Goal: Information Seeking & Learning: Compare options

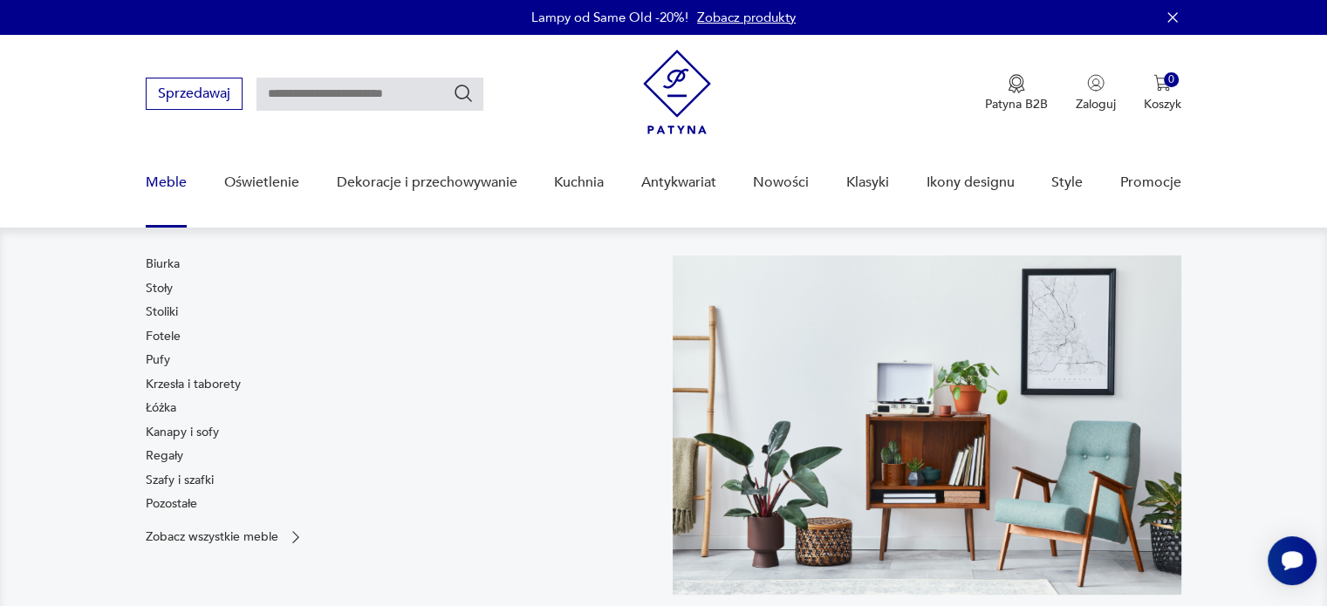
click at [171, 181] on link "Meble" at bounding box center [166, 182] width 41 height 67
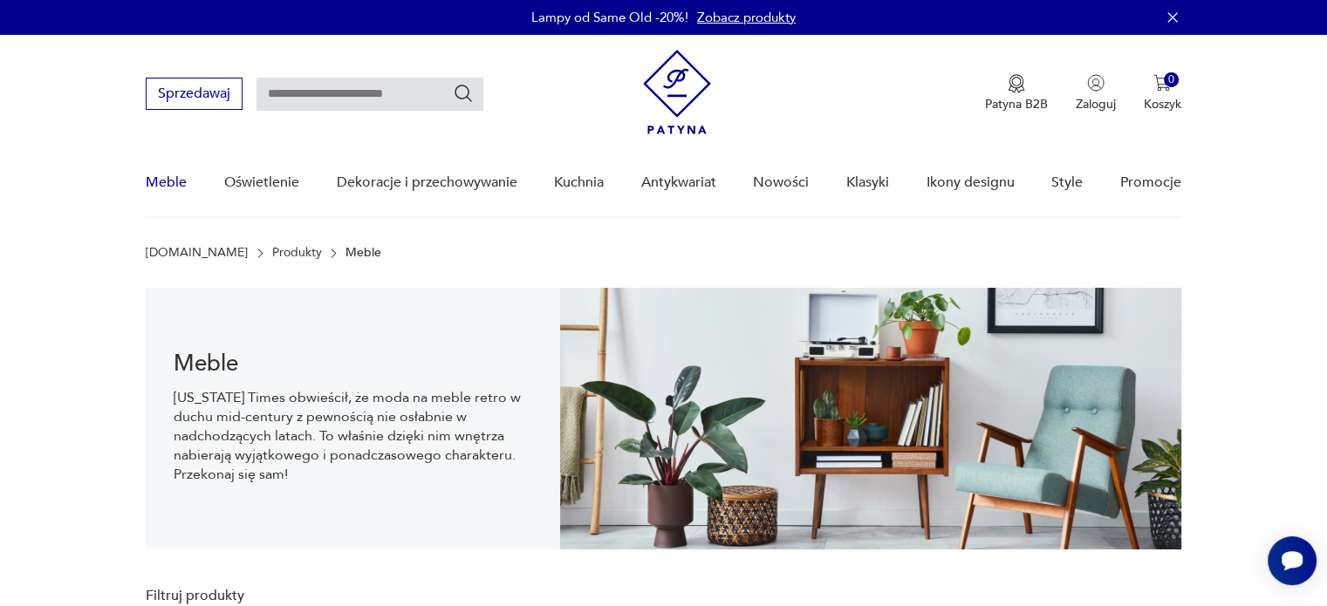
scroll to position [25, 0]
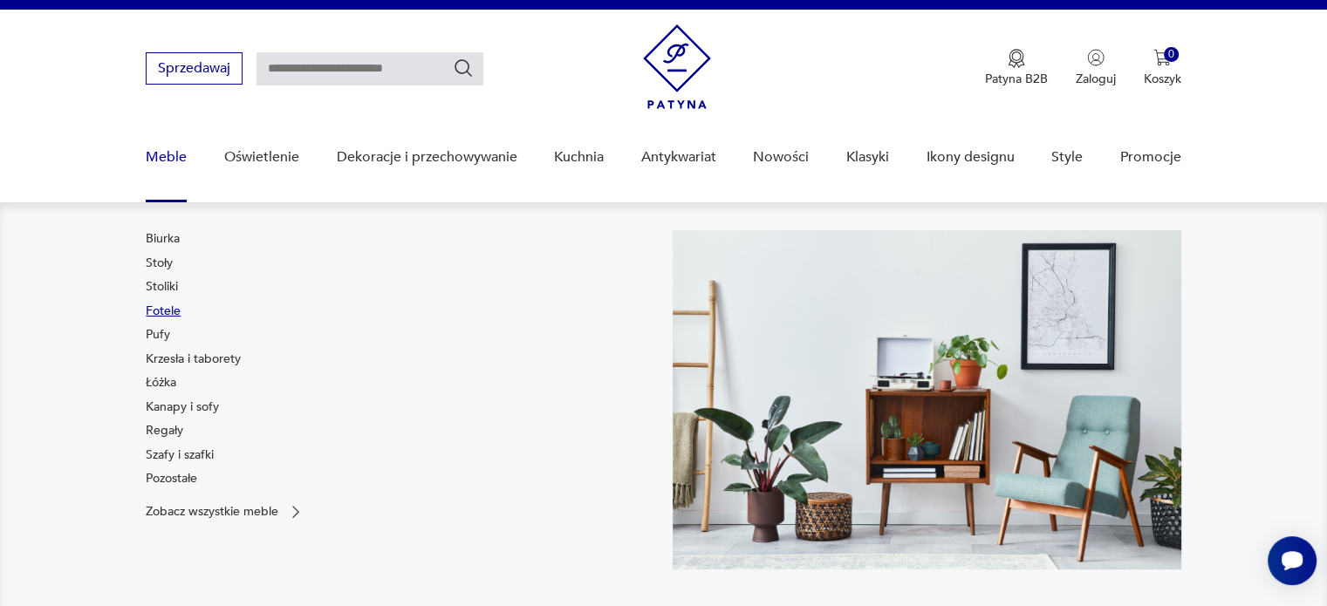
click at [169, 304] on link "Fotele" at bounding box center [163, 311] width 35 height 17
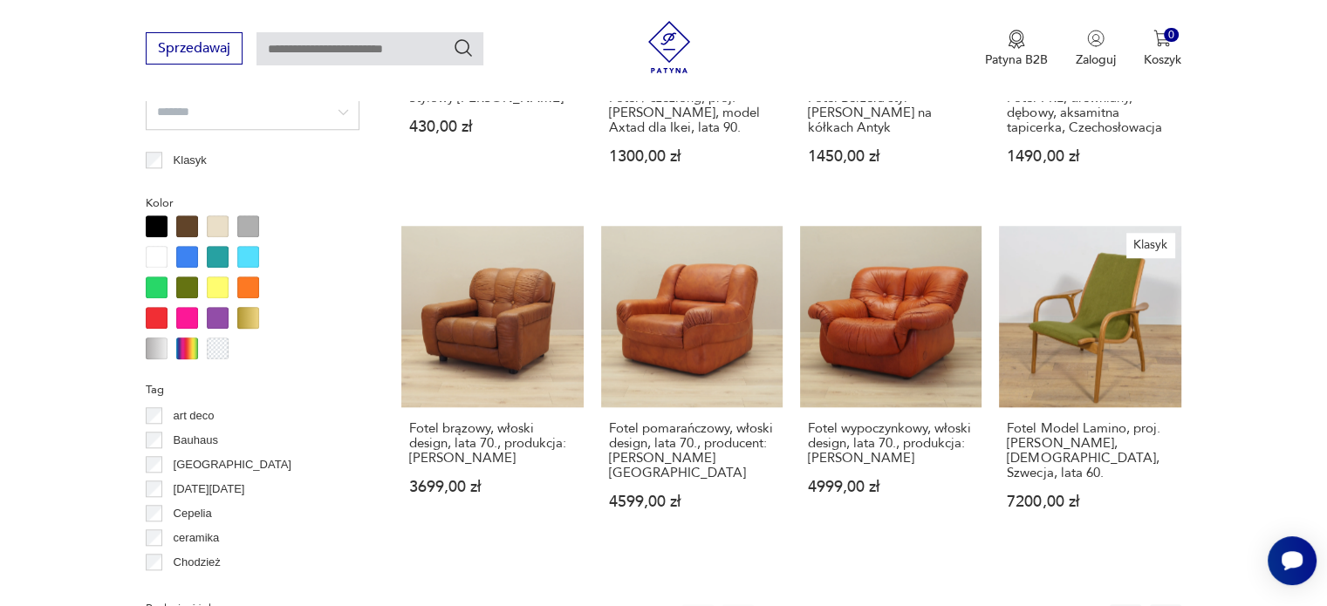
scroll to position [1684, 0]
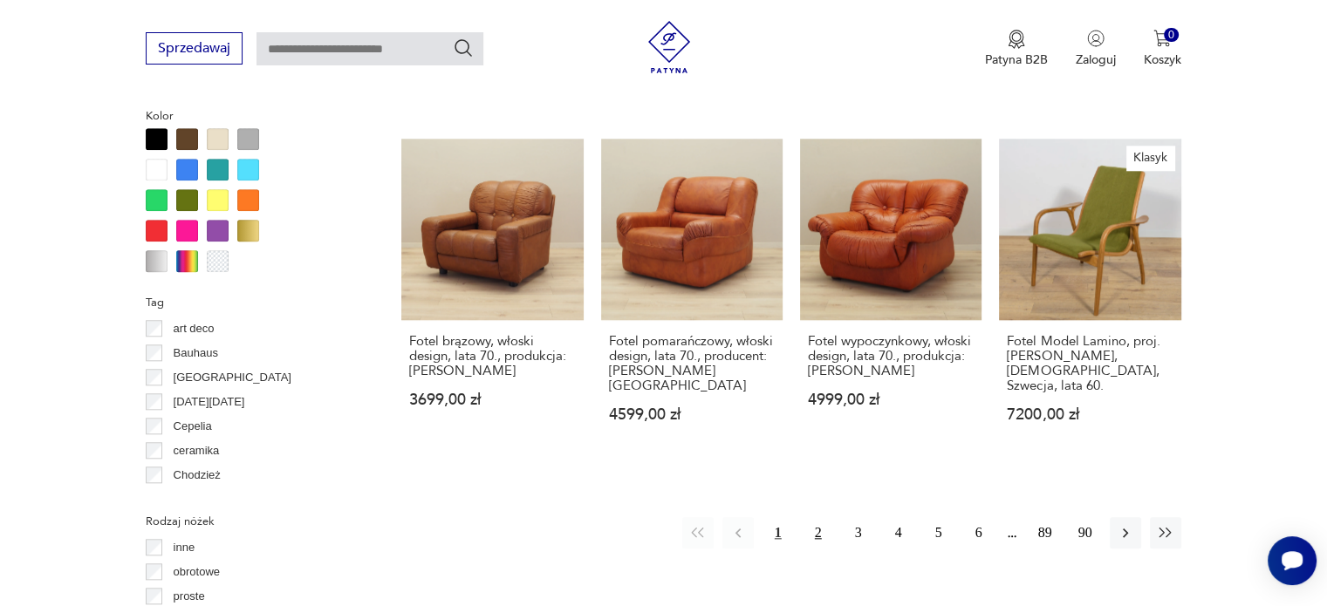
click at [824, 517] on button "2" at bounding box center [818, 532] width 31 height 31
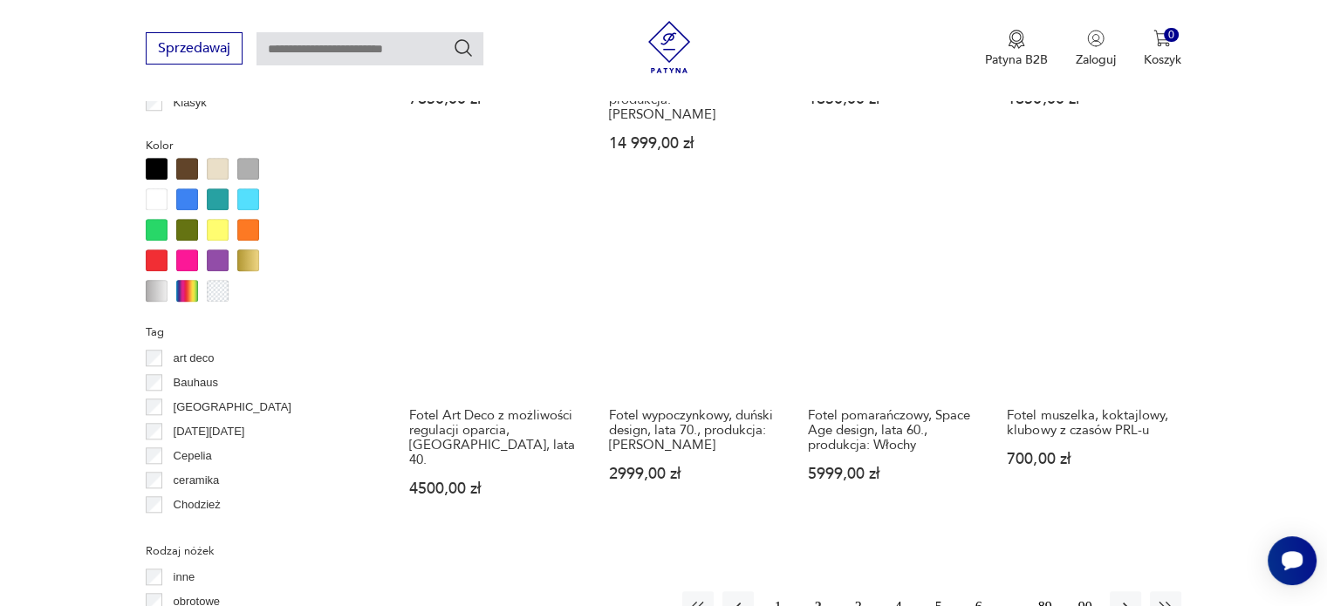
scroll to position [1684, 0]
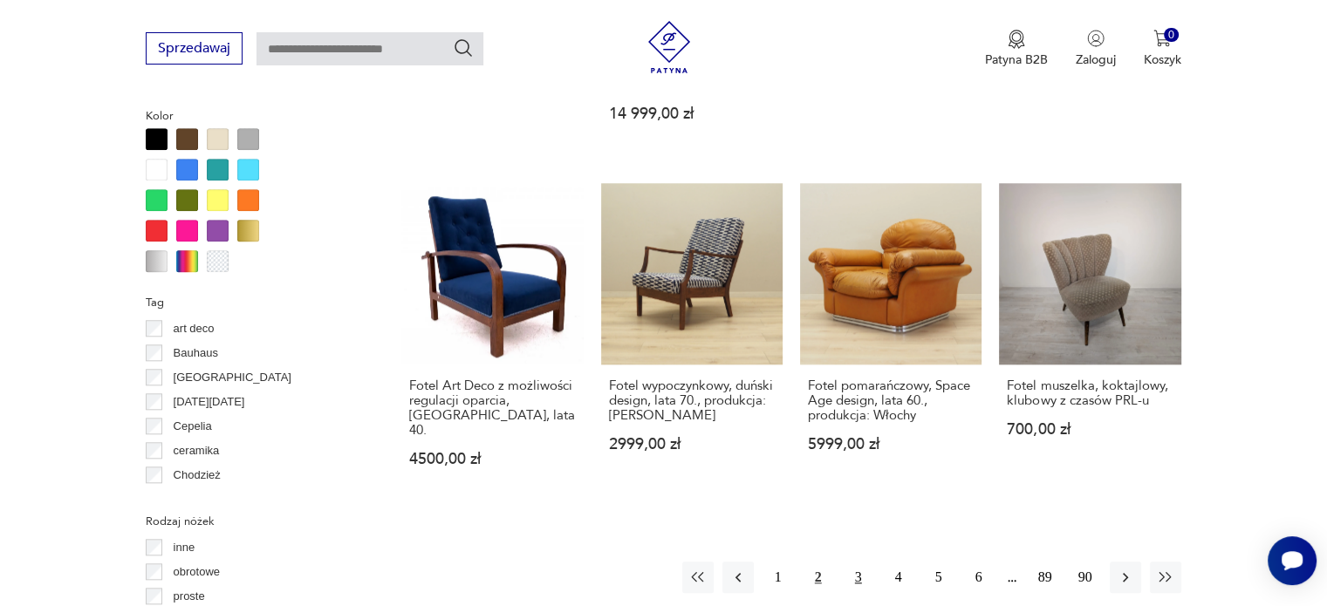
click at [859, 562] on button "3" at bounding box center [858, 577] width 31 height 31
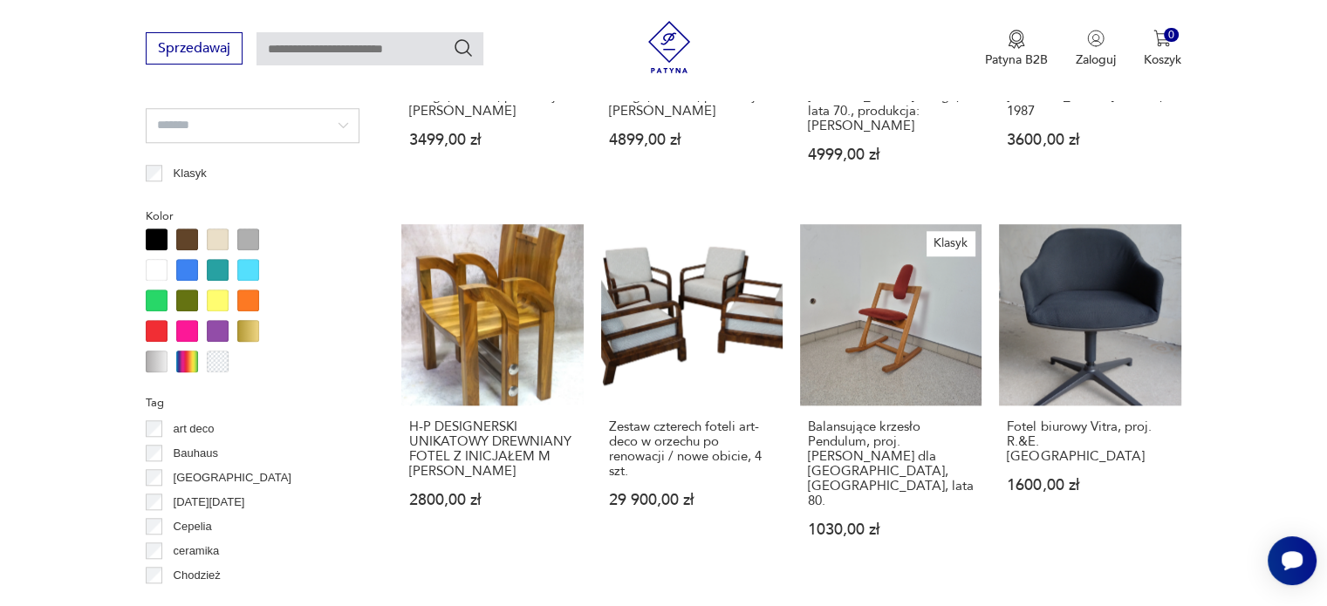
scroll to position [1684, 0]
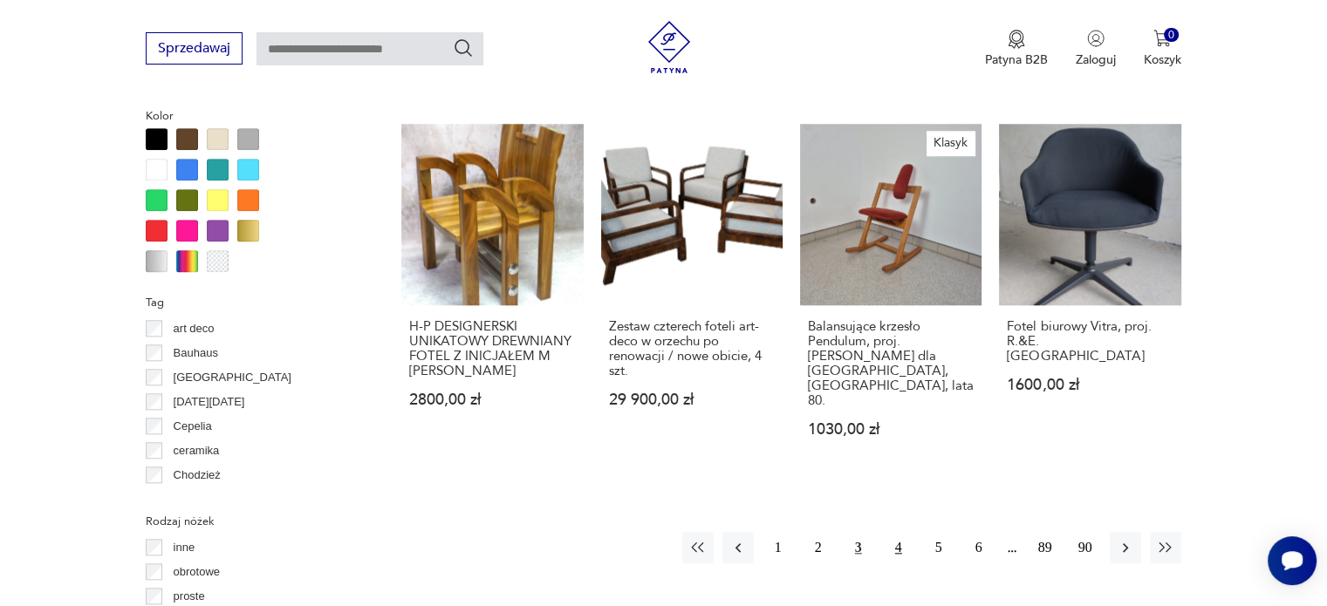
click at [893, 532] on button "4" at bounding box center [898, 547] width 31 height 31
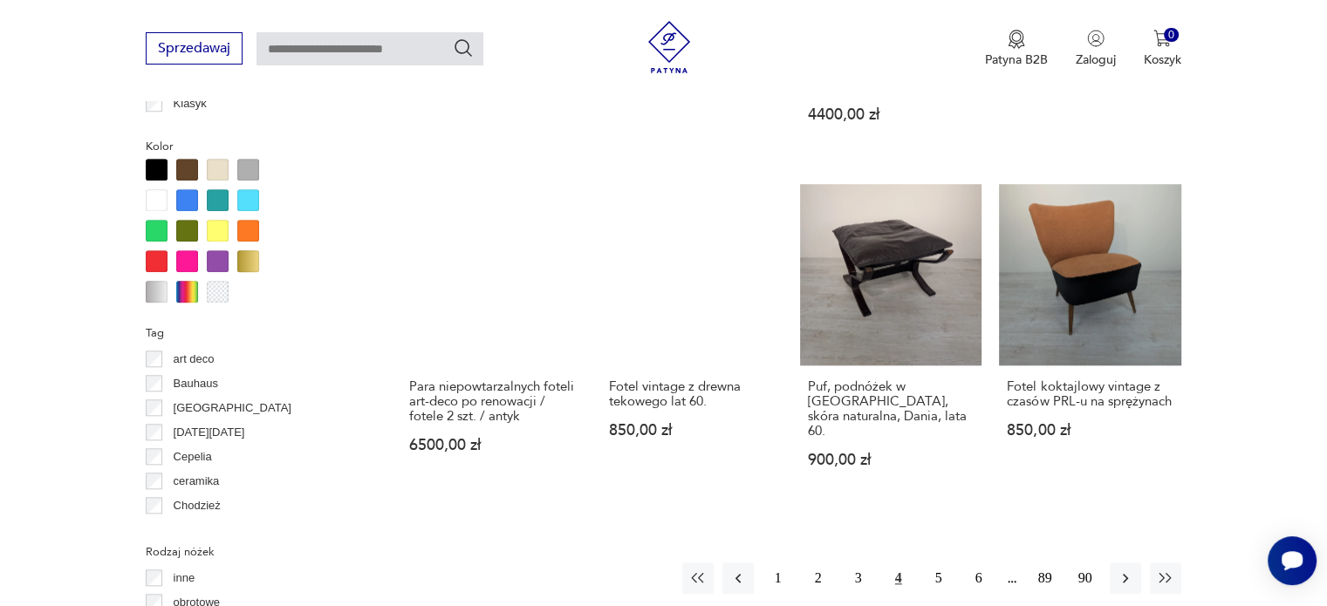
scroll to position [1684, 0]
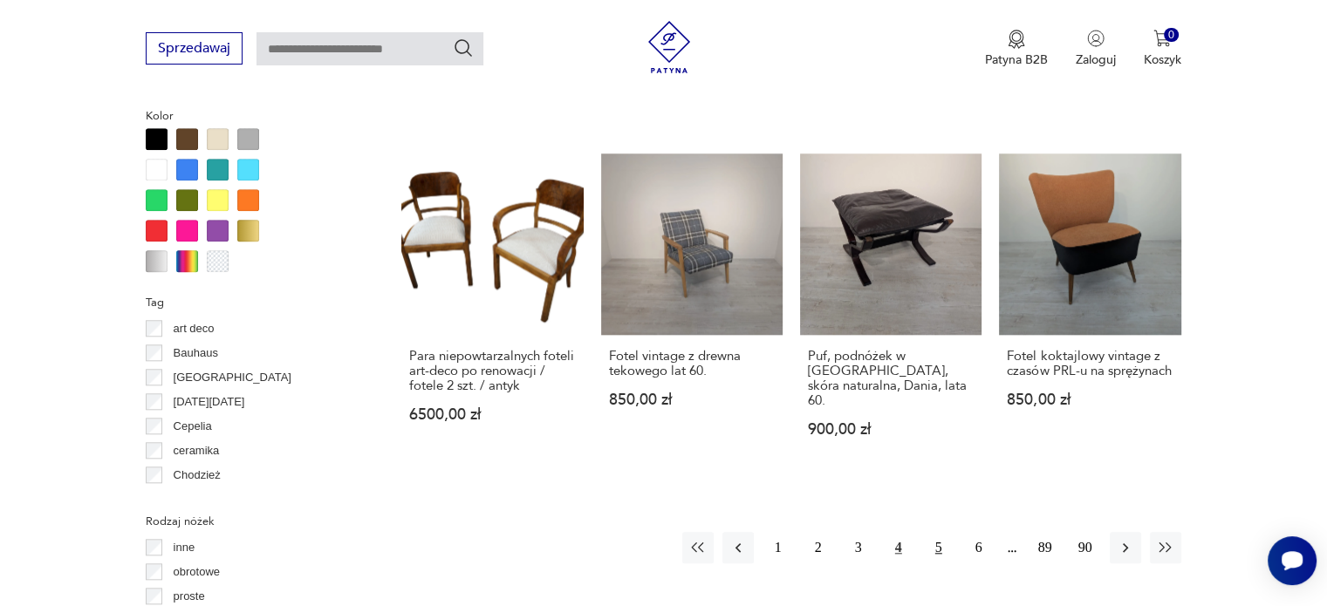
click at [940, 532] on button "5" at bounding box center [938, 547] width 31 height 31
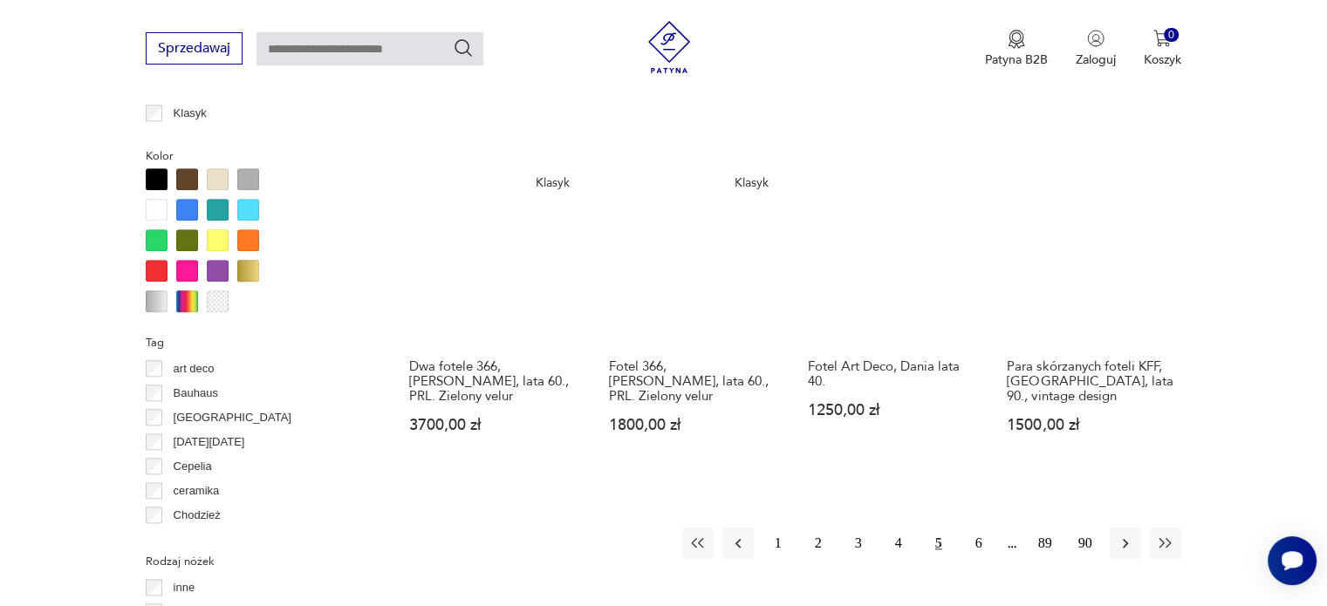
scroll to position [1684, 0]
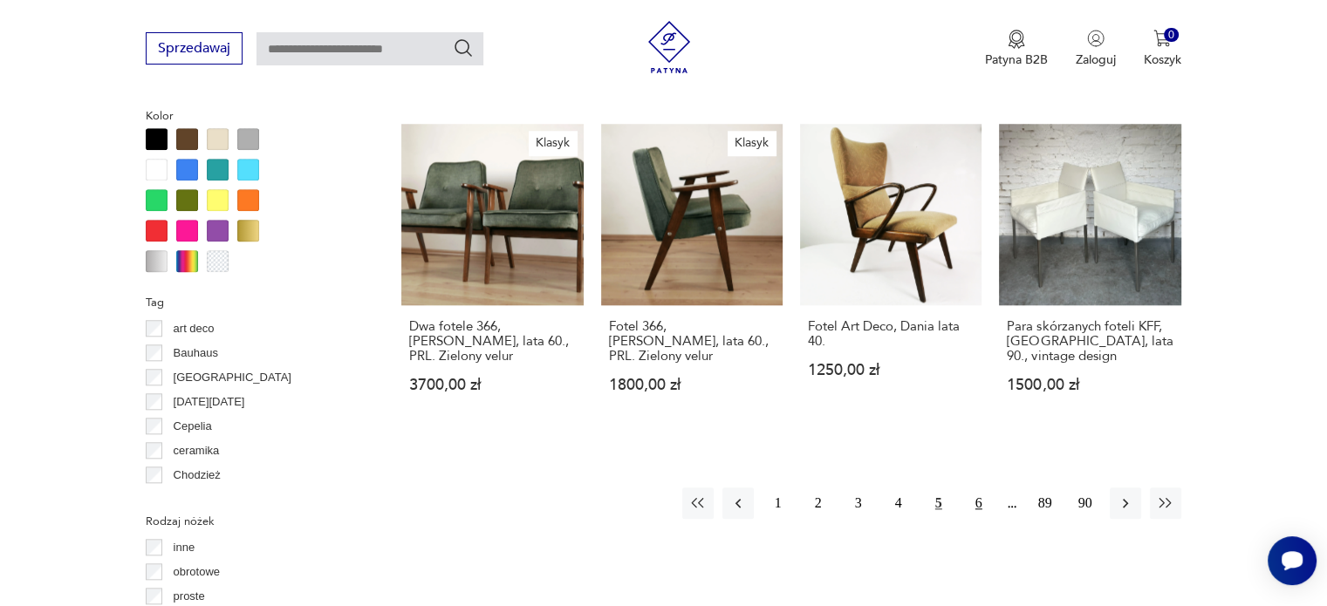
click at [982, 488] on button "6" at bounding box center [978, 503] width 31 height 31
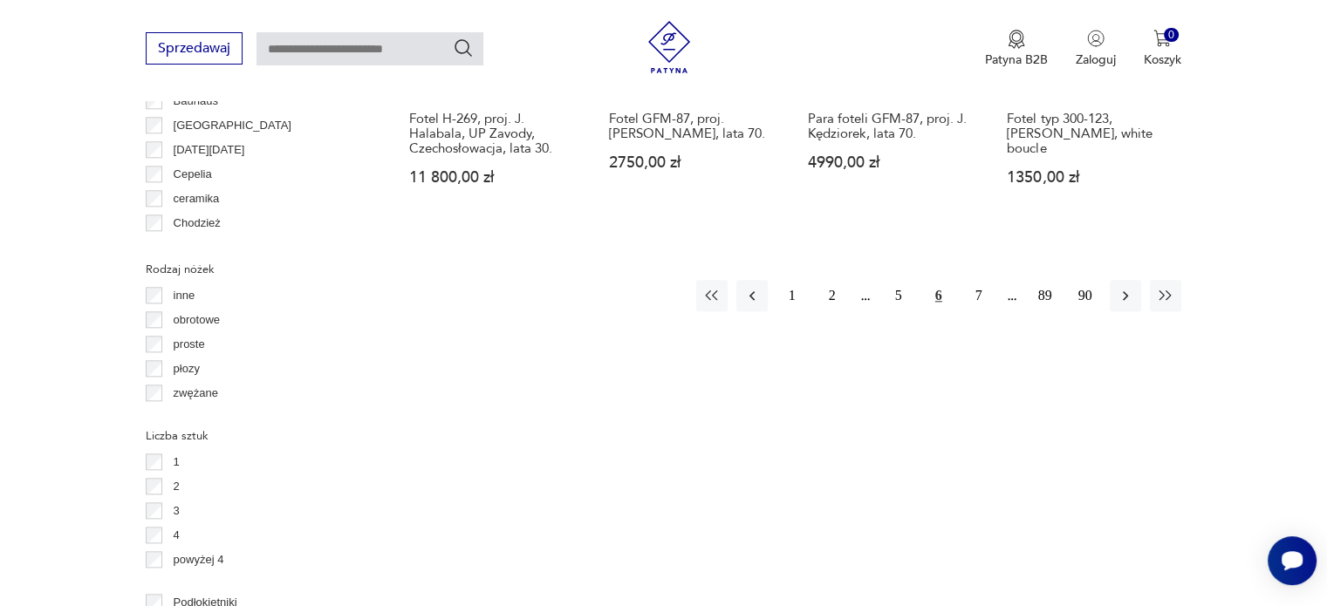
scroll to position [1945, 0]
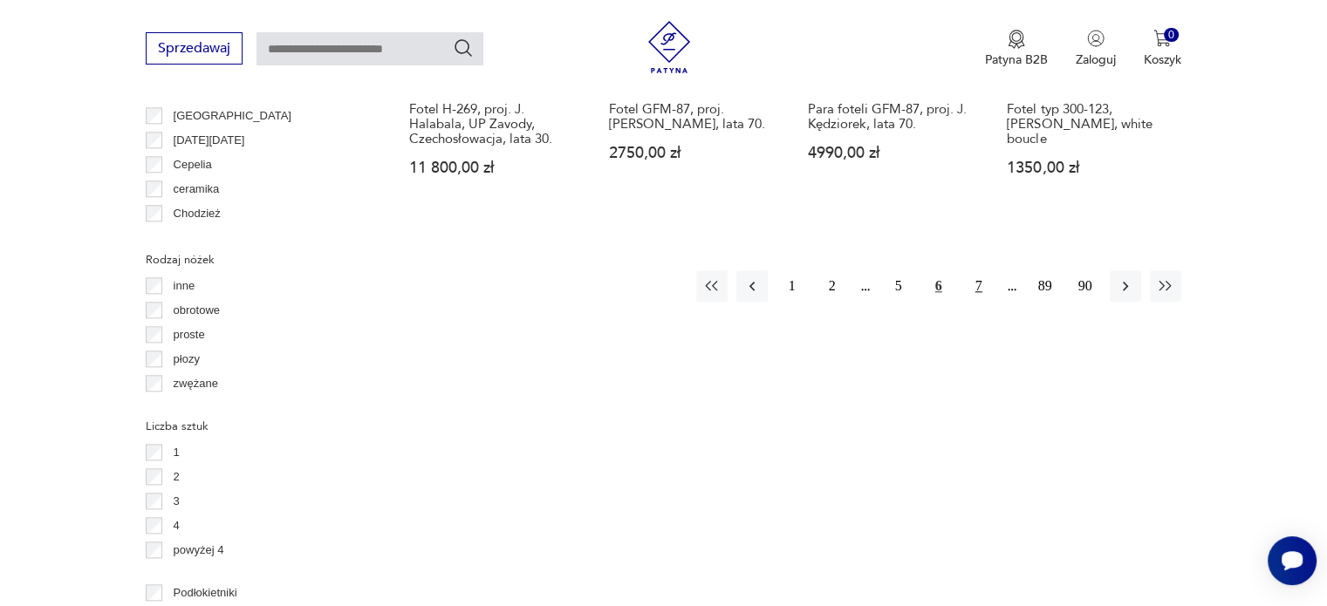
click at [977, 272] on button "7" at bounding box center [978, 285] width 31 height 31
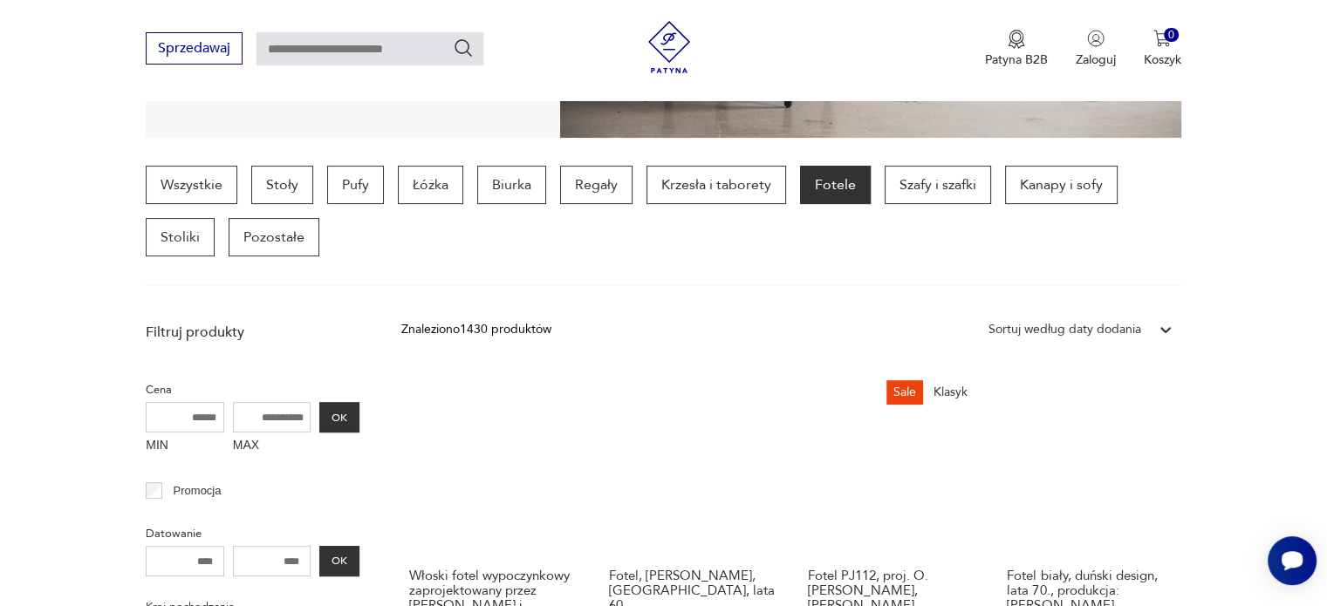
scroll to position [462, 0]
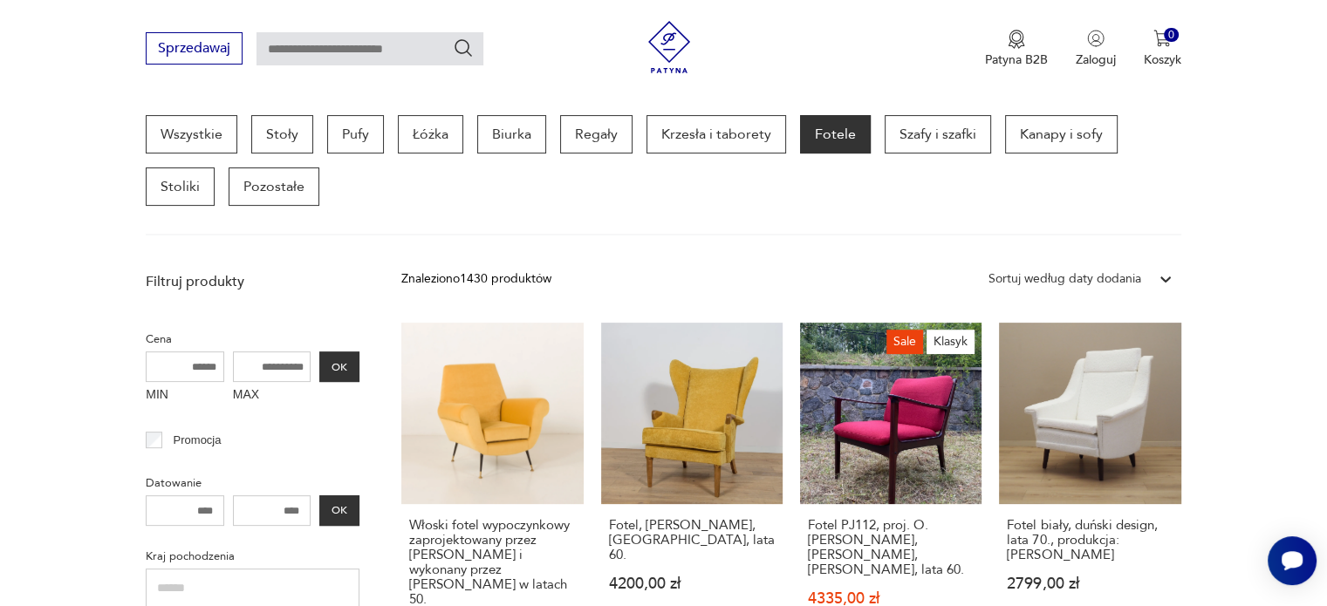
scroll to position [1945, 0]
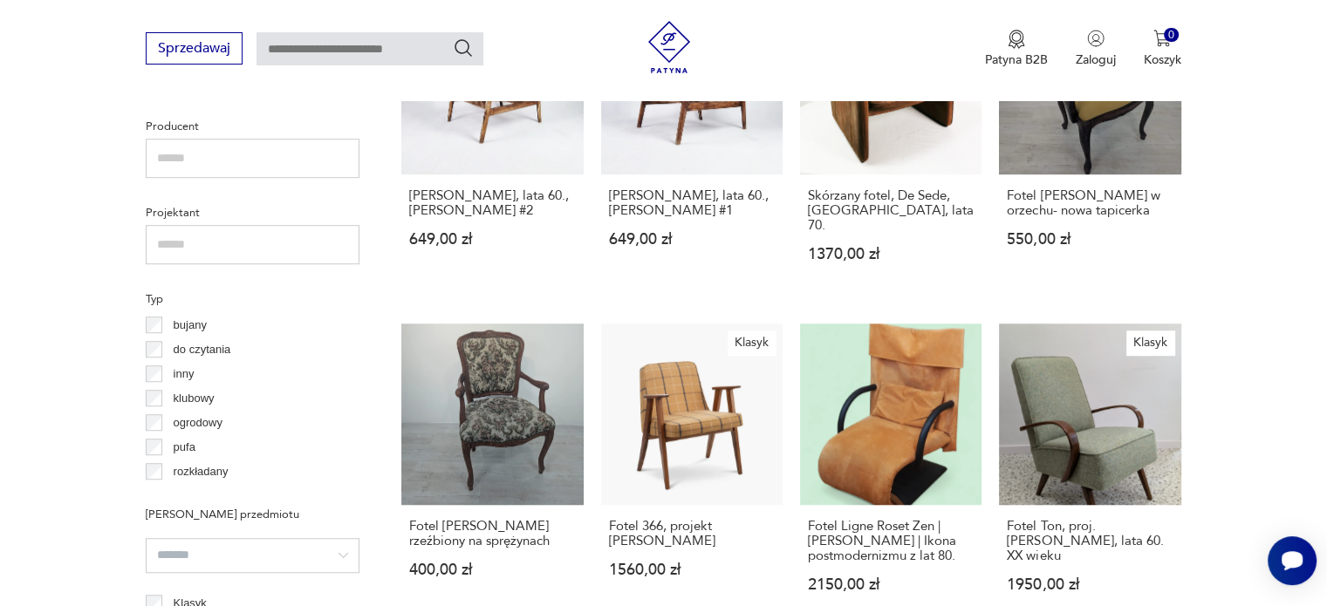
scroll to position [91, 0]
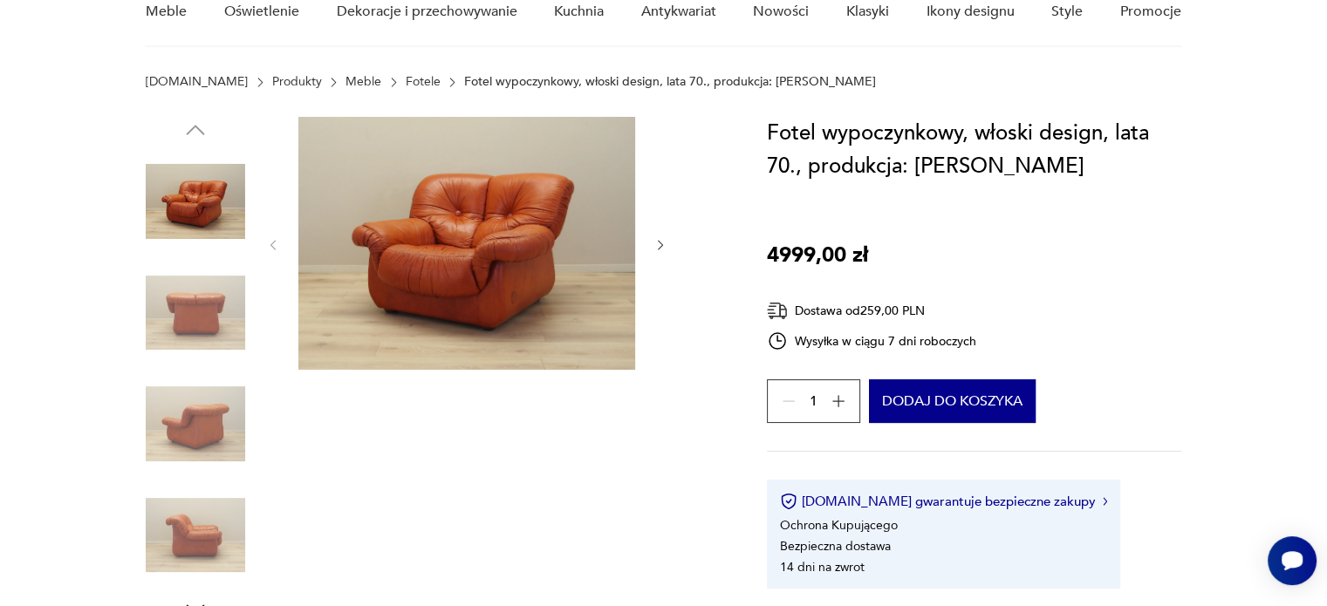
scroll to position [174, 0]
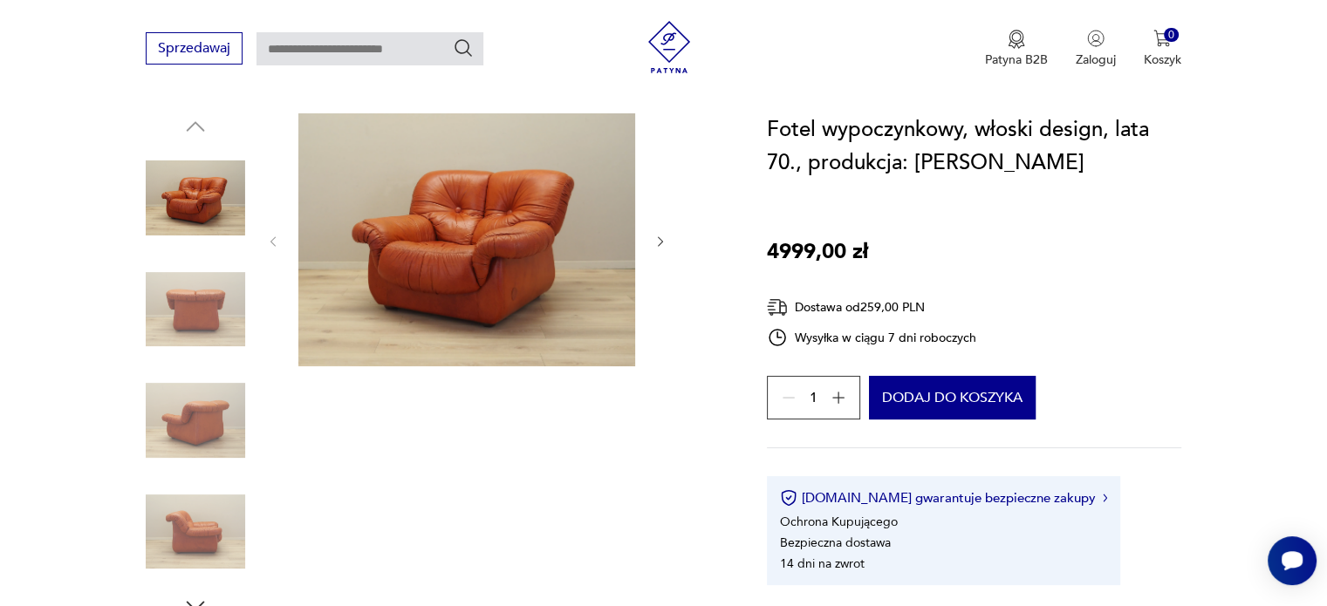
click at [223, 310] on img at bounding box center [195, 309] width 99 height 99
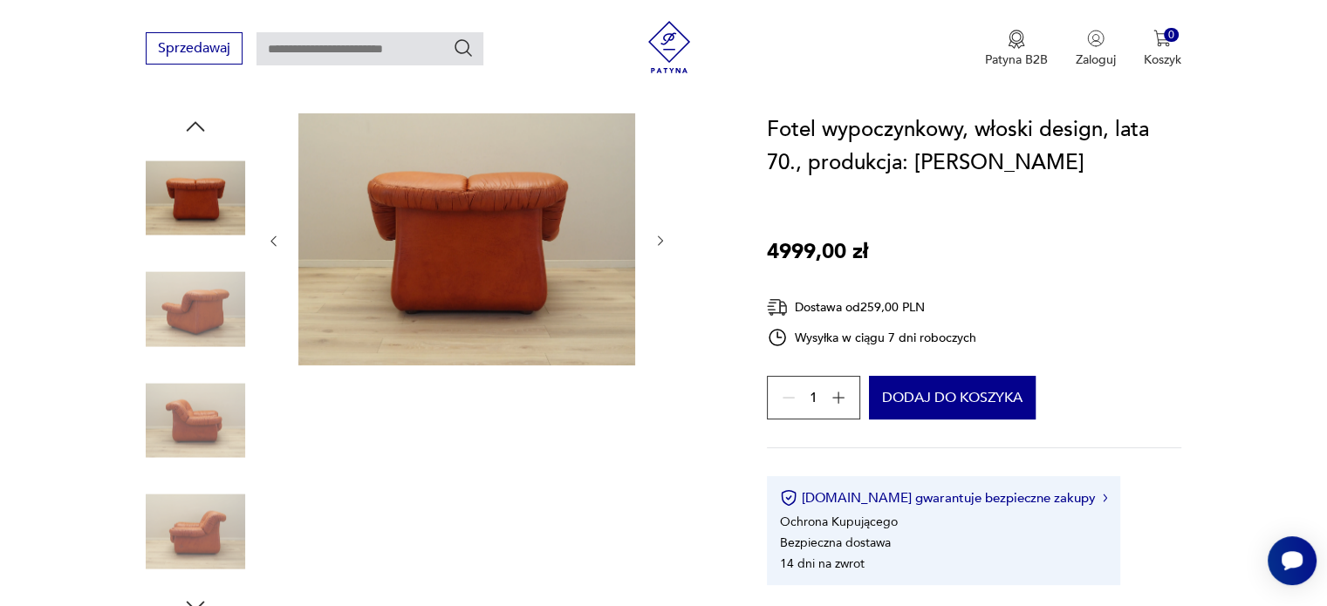
click at [215, 348] on img at bounding box center [195, 309] width 99 height 99
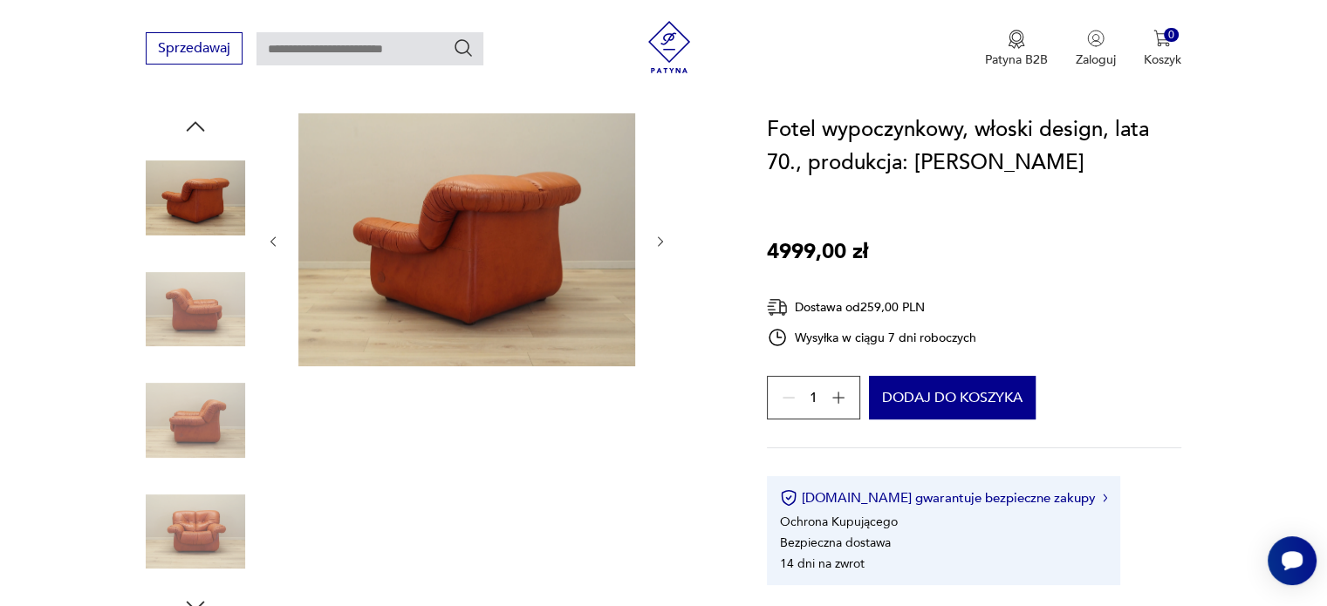
click at [215, 331] on img at bounding box center [195, 309] width 99 height 99
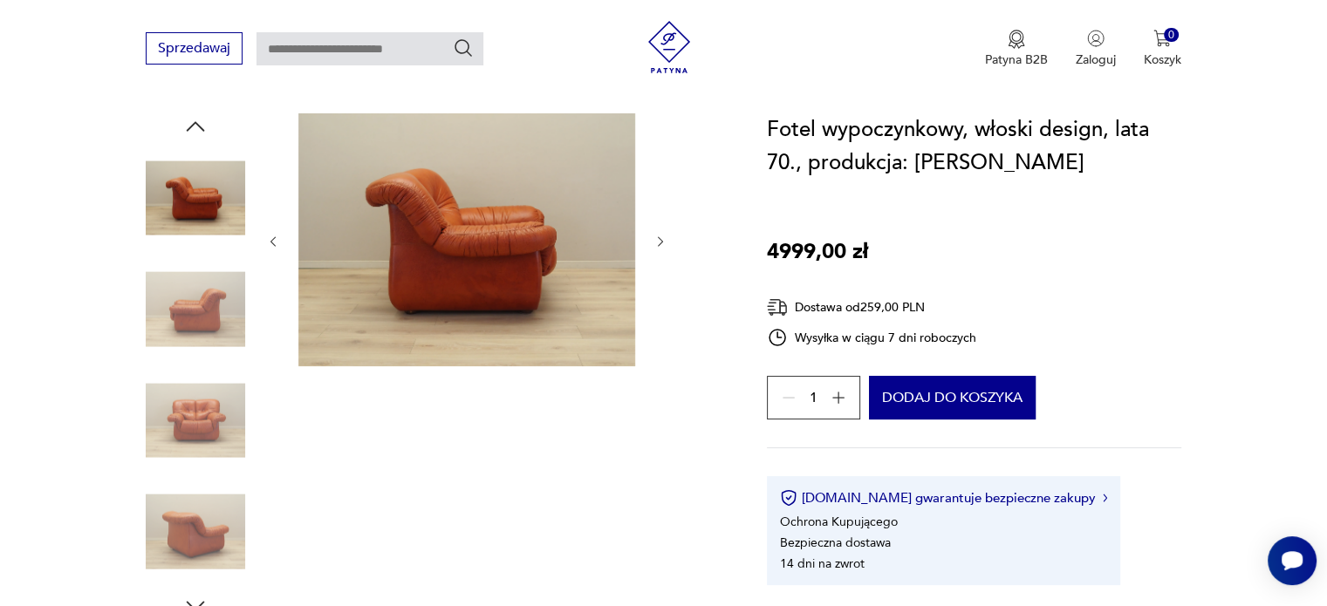
click at [216, 321] on img at bounding box center [195, 309] width 99 height 99
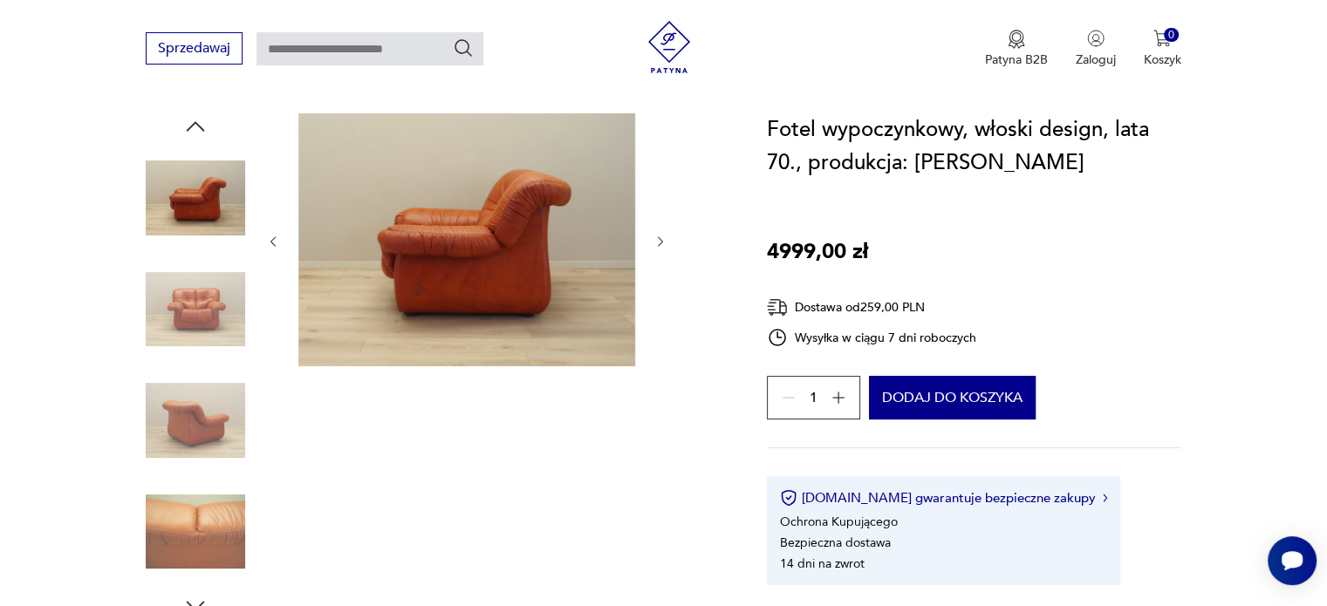
click at [220, 321] on img at bounding box center [195, 309] width 99 height 99
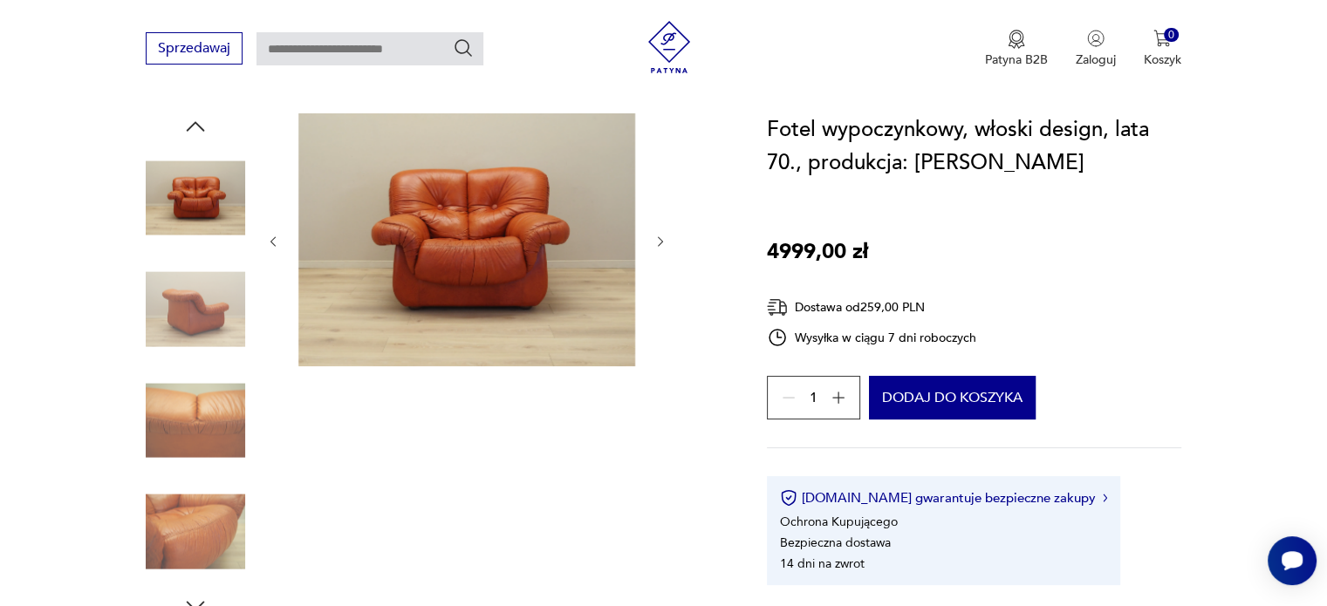
click at [220, 323] on img at bounding box center [195, 309] width 99 height 99
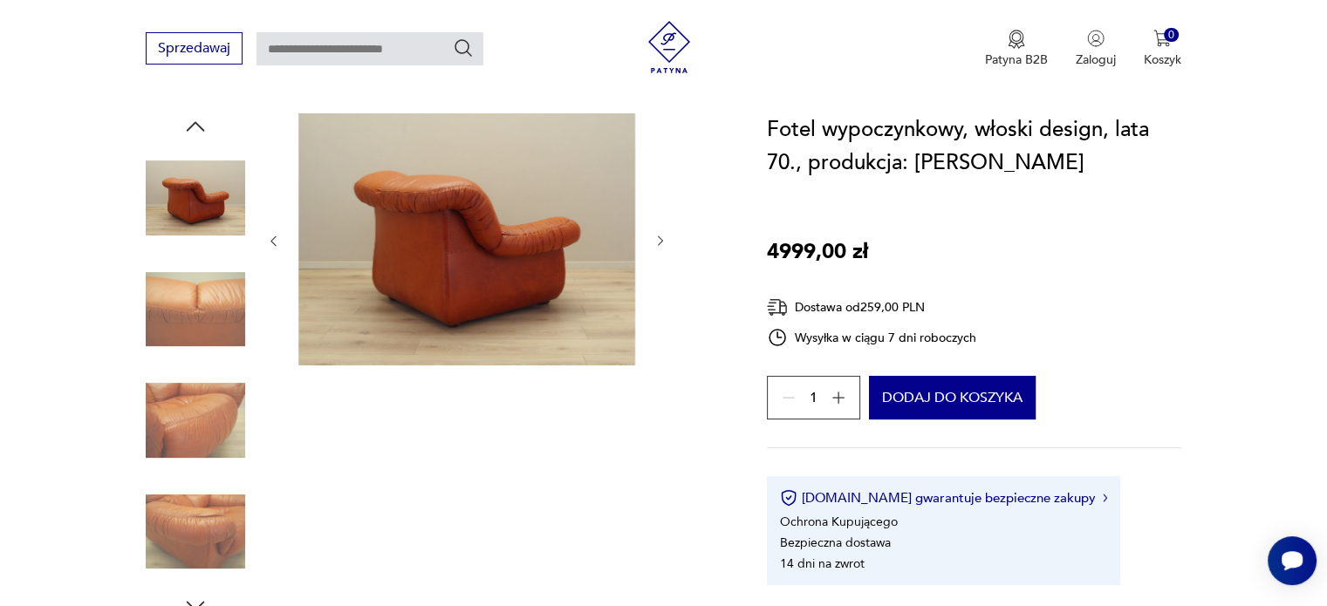
click at [215, 331] on img at bounding box center [195, 309] width 99 height 99
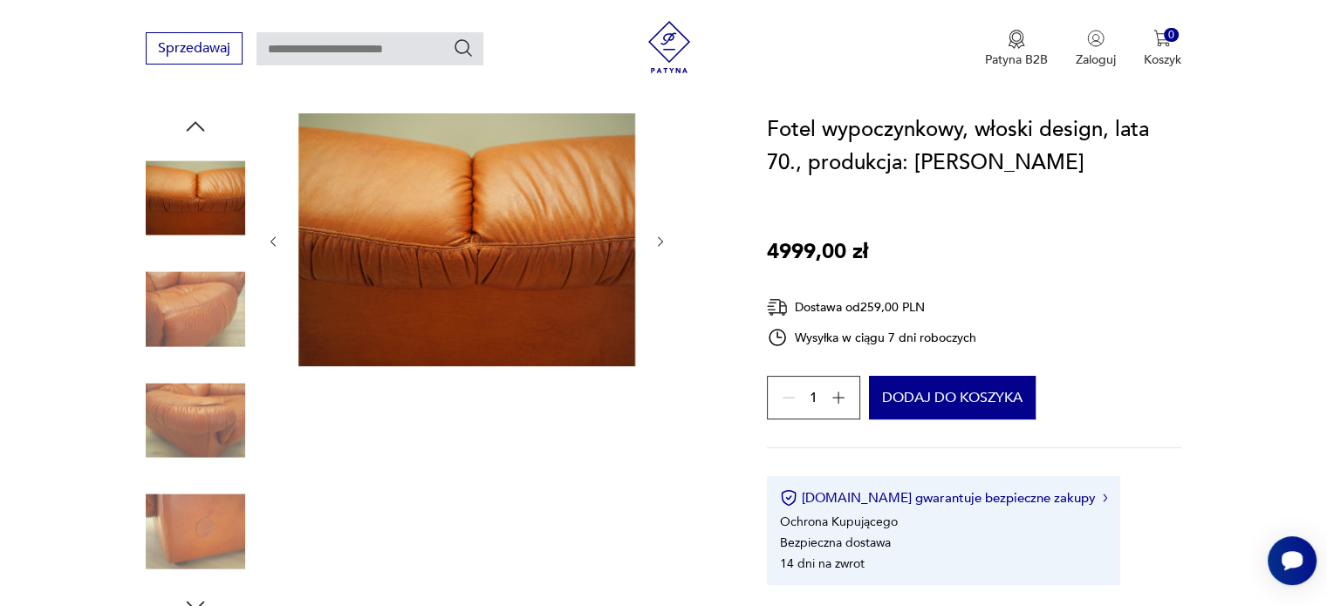
click at [216, 331] on img at bounding box center [195, 309] width 99 height 99
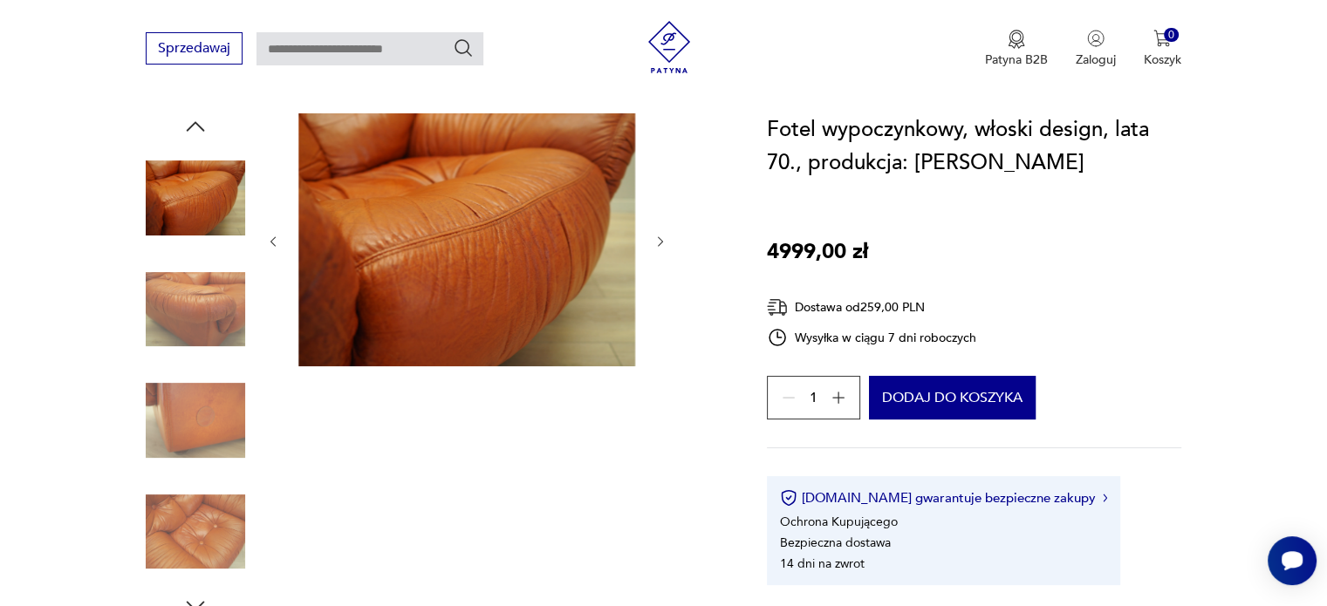
click at [216, 331] on img at bounding box center [195, 309] width 99 height 99
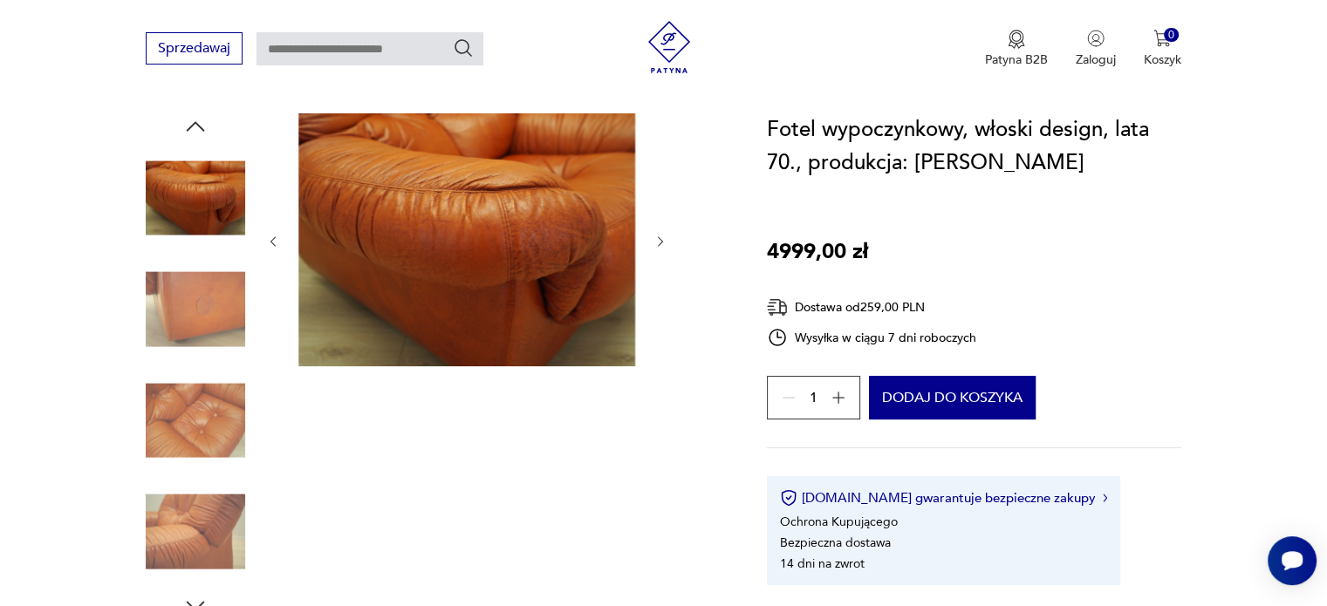
click at [217, 327] on img at bounding box center [195, 309] width 99 height 99
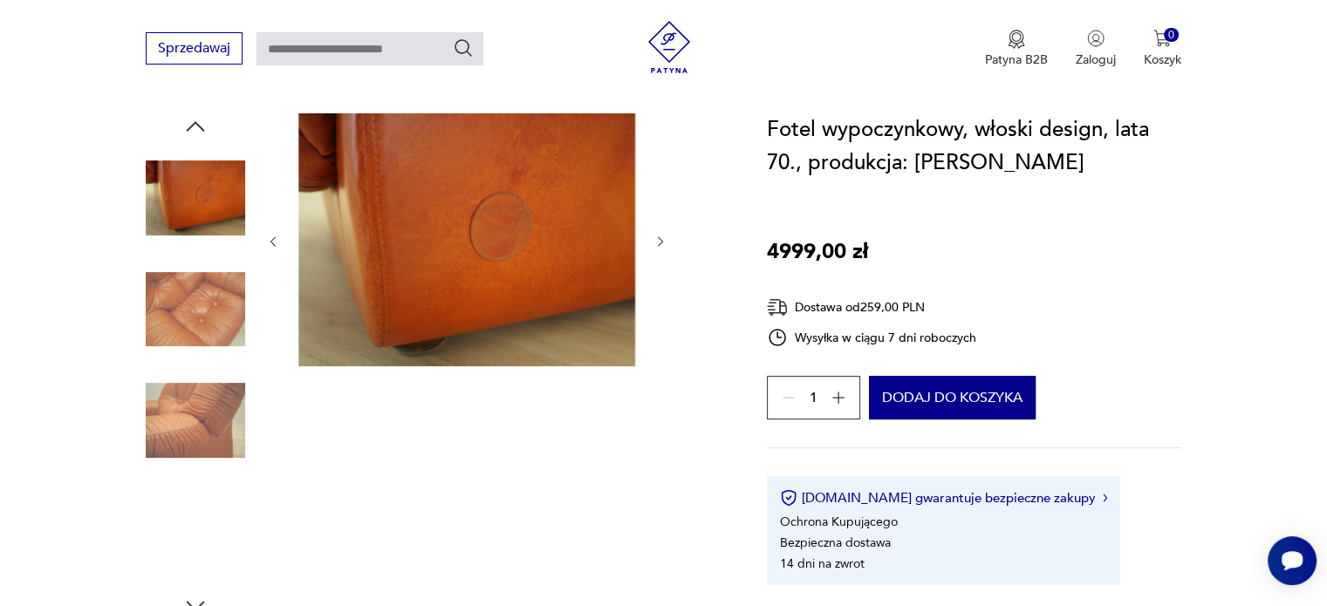
click at [217, 327] on img at bounding box center [195, 309] width 99 height 99
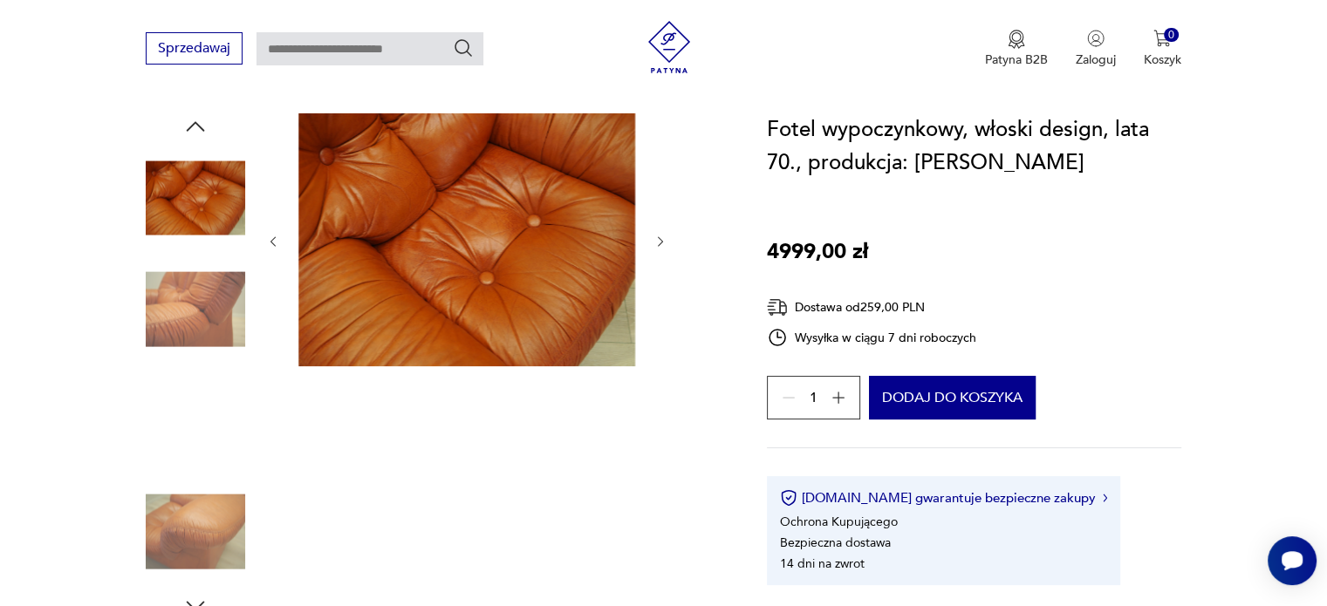
click at [222, 301] on img at bounding box center [195, 309] width 99 height 99
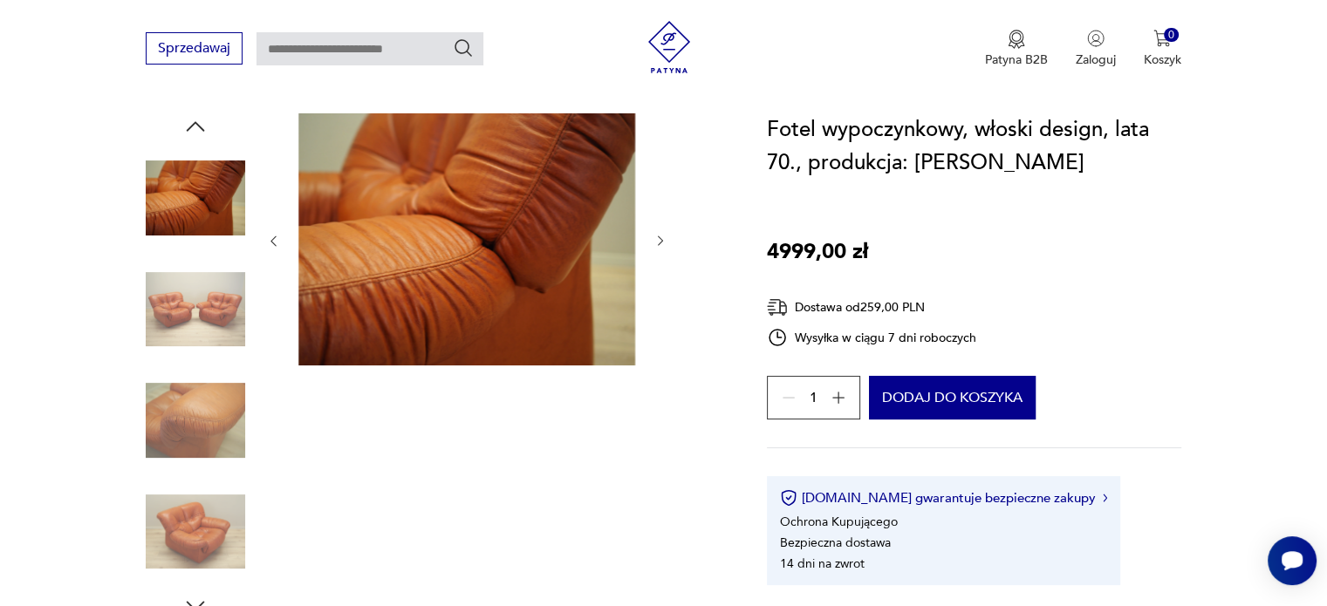
click at [222, 301] on img at bounding box center [195, 309] width 99 height 99
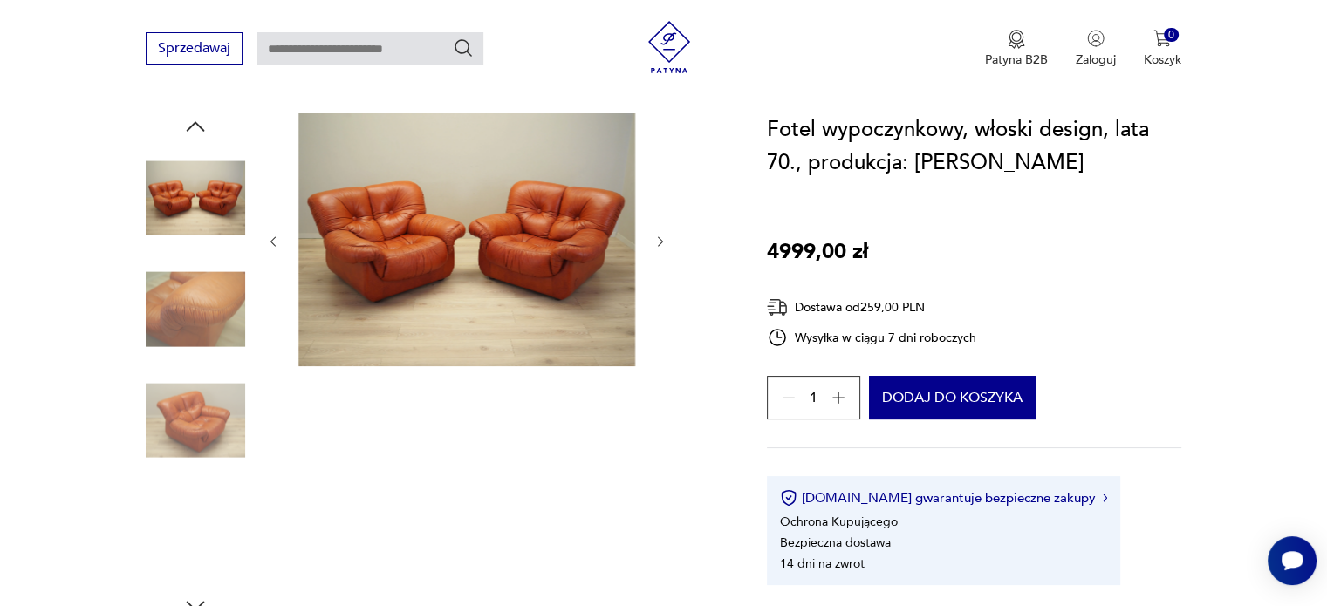
click at [222, 303] on img at bounding box center [195, 309] width 99 height 99
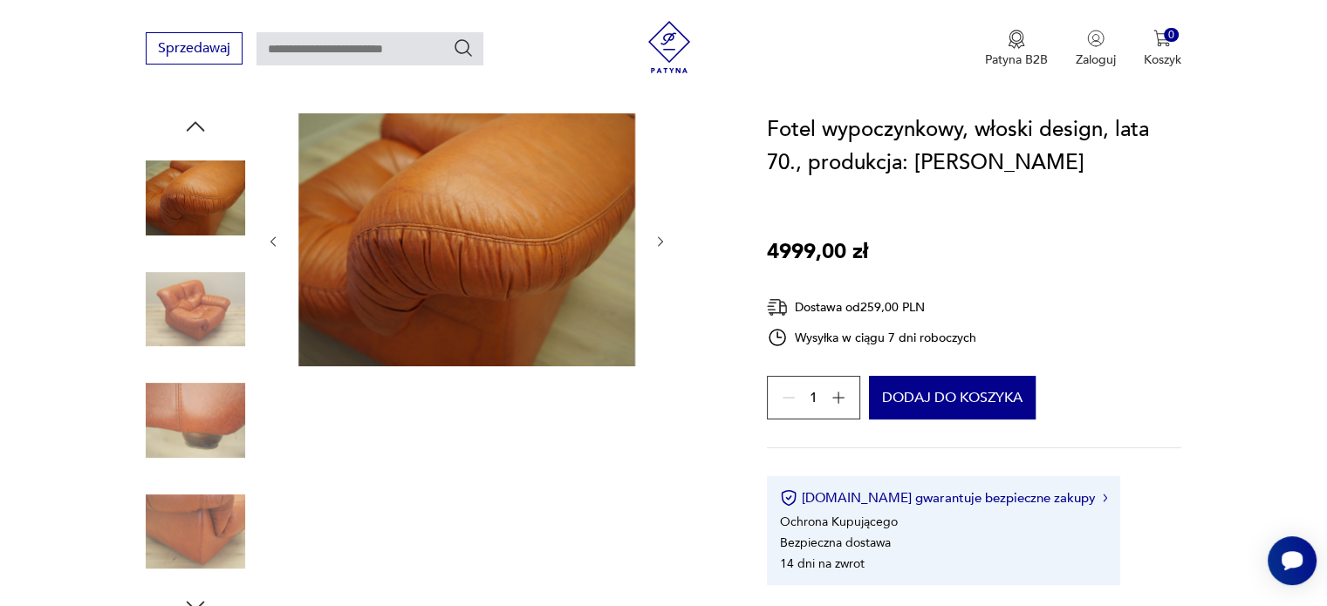
click at [222, 304] on img at bounding box center [195, 309] width 99 height 99
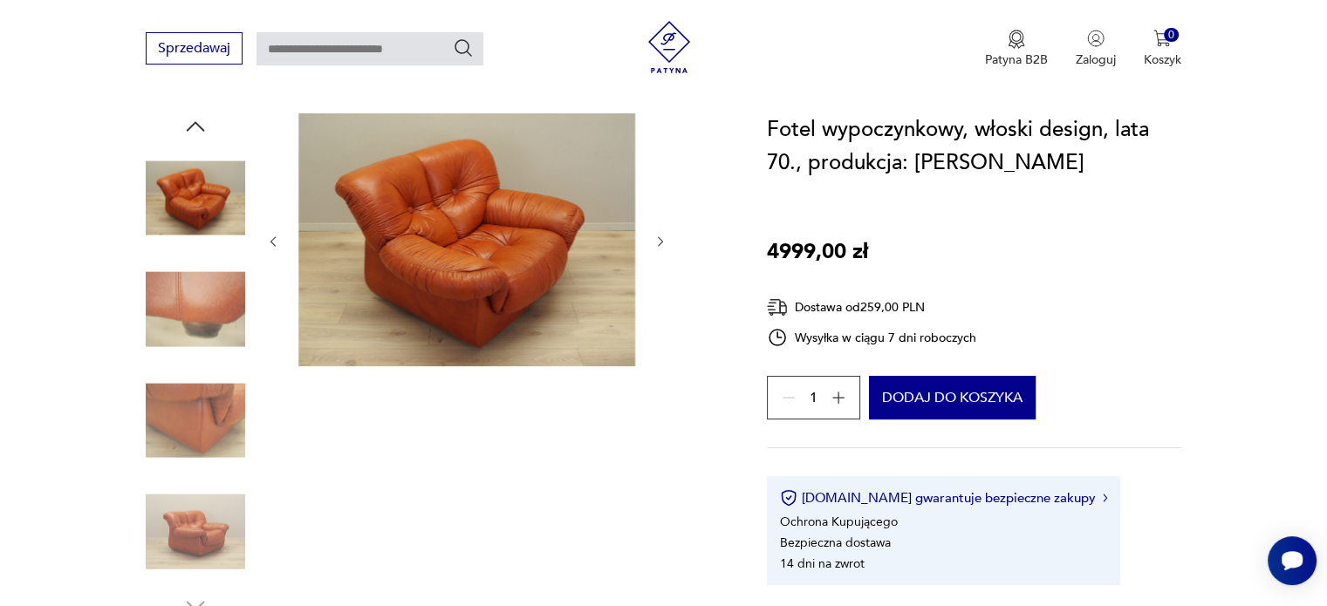
click at [222, 304] on img at bounding box center [195, 309] width 99 height 99
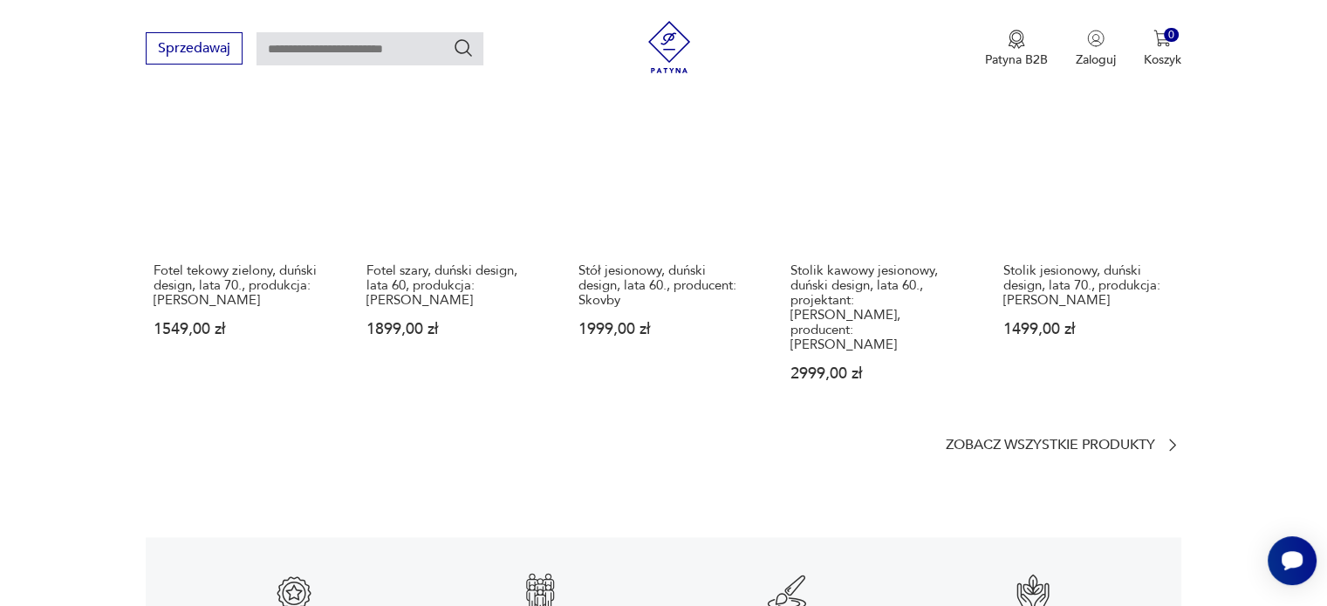
scroll to position [2530, 0]
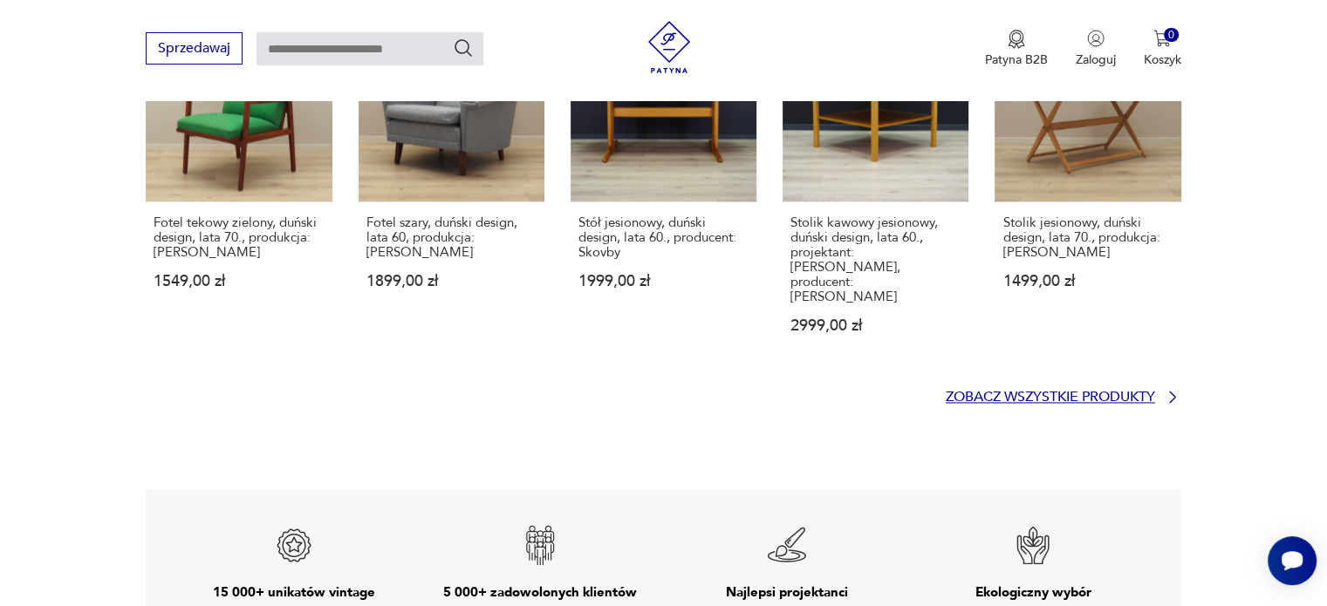
click at [1099, 392] on p "Zobacz wszystkie produkty" at bounding box center [1050, 397] width 209 height 11
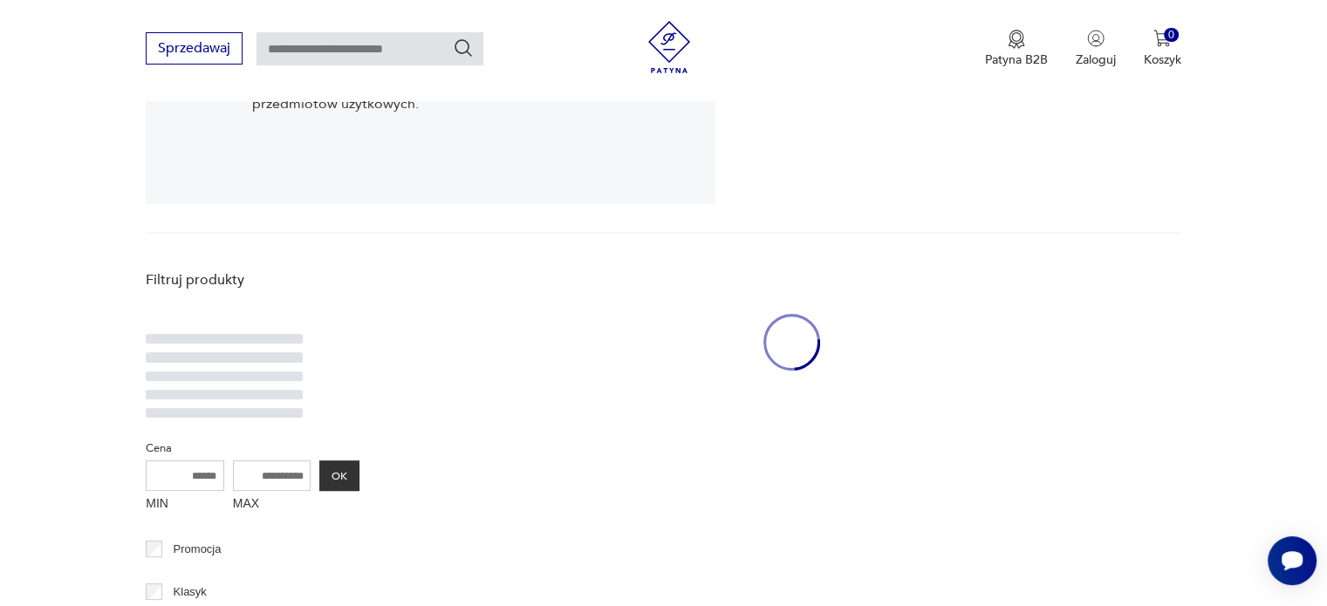
scroll to position [359, 0]
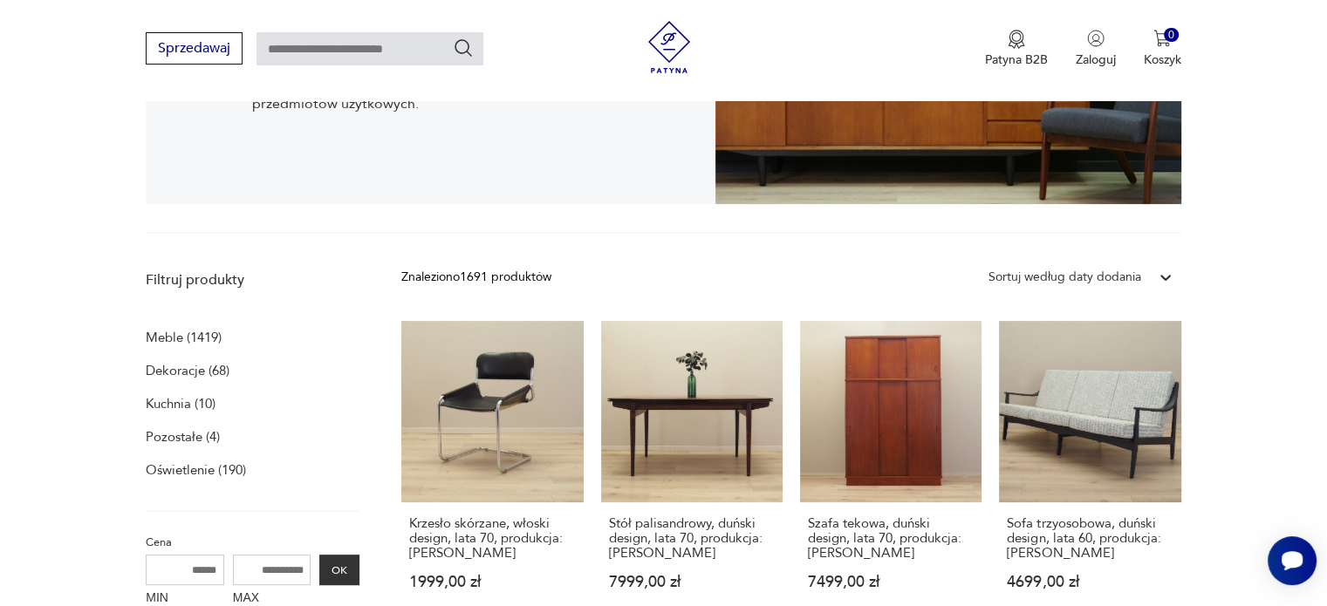
click at [201, 339] on p "Meble (1419)" at bounding box center [184, 337] width 76 height 24
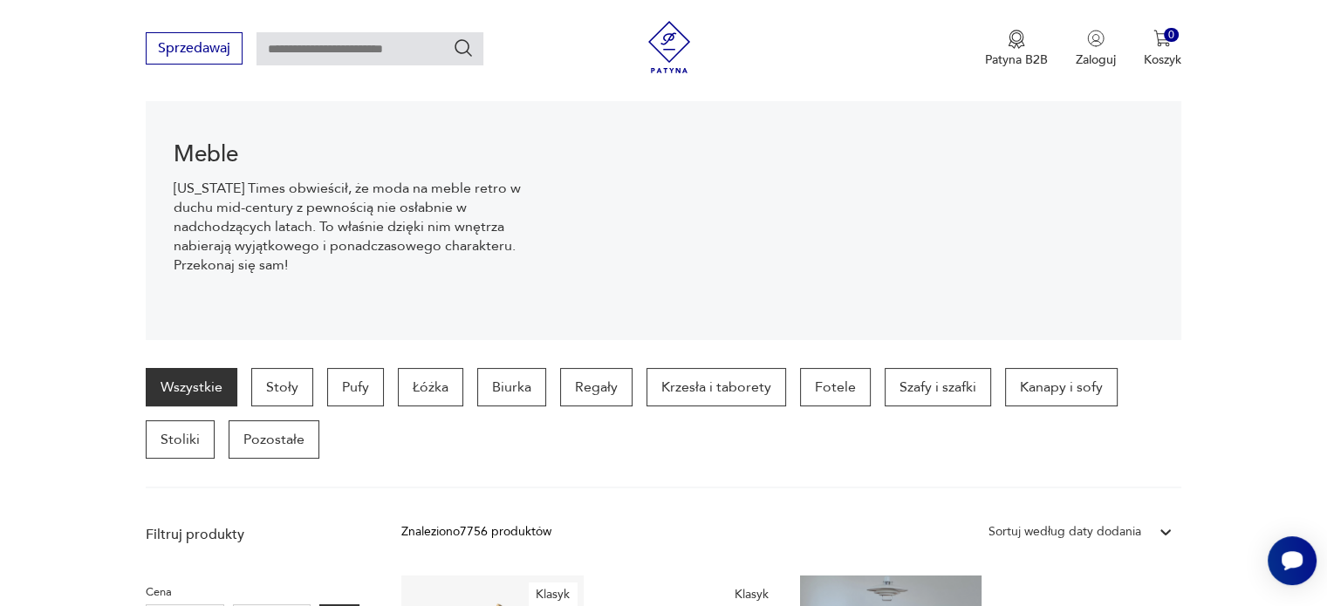
scroll to position [383, 0]
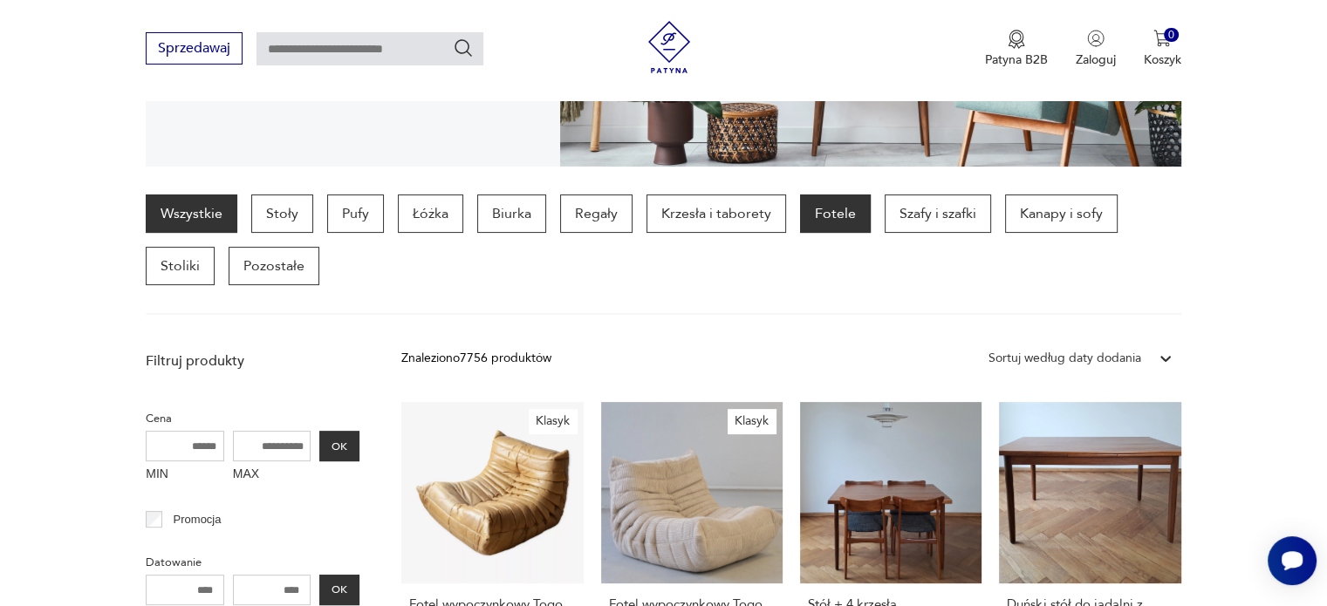
click at [834, 208] on p "Fotele" at bounding box center [835, 214] width 71 height 38
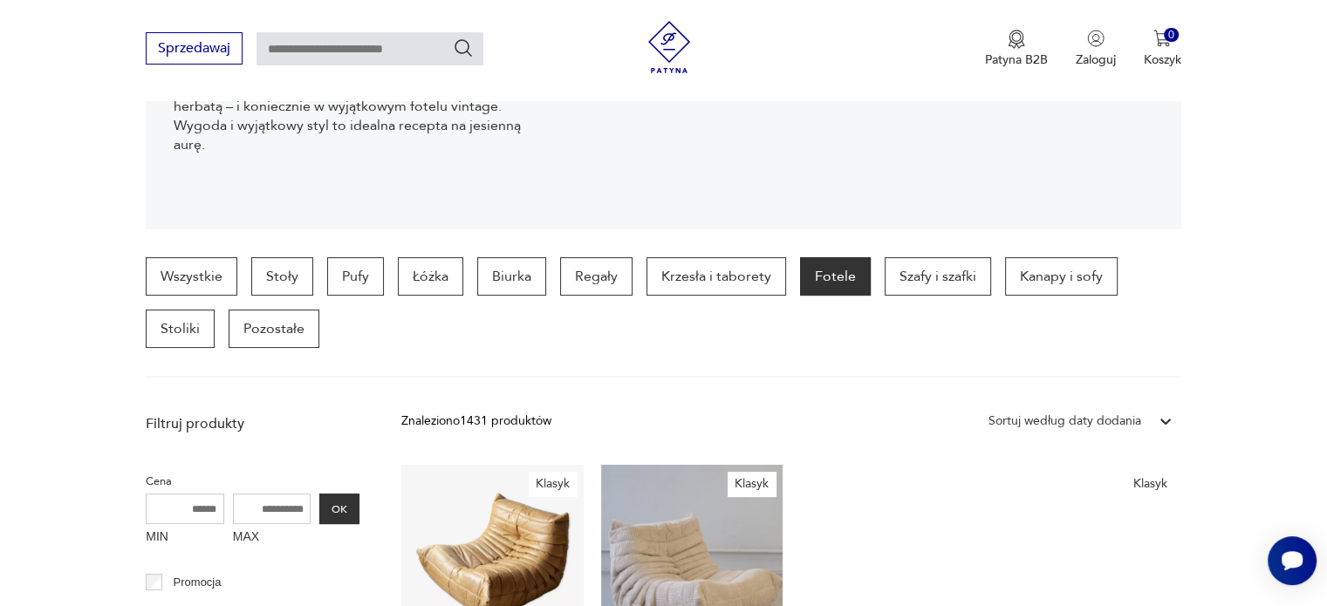
scroll to position [288, 0]
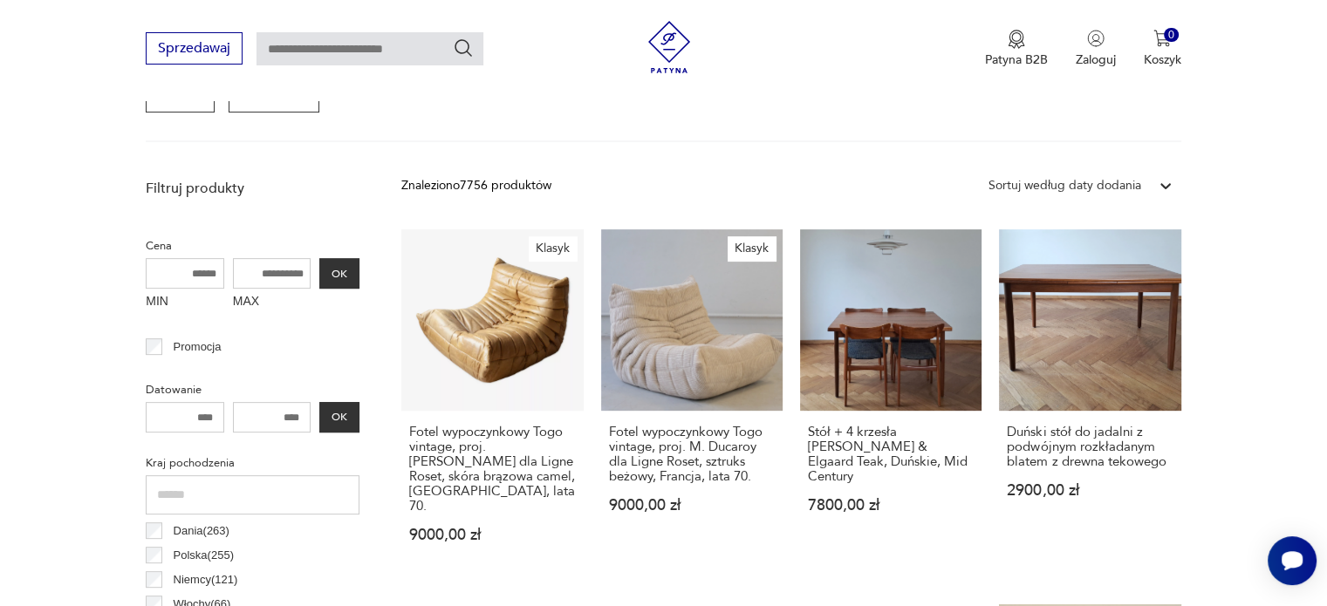
scroll to position [557, 0]
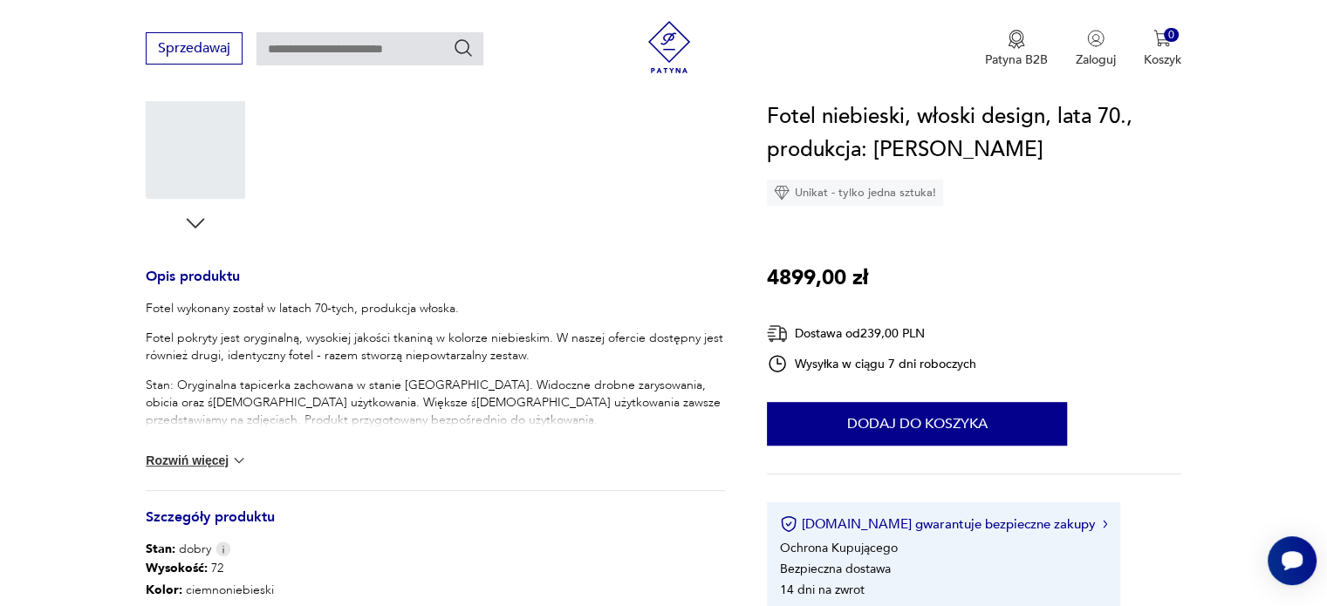
scroll to position [2313, 0]
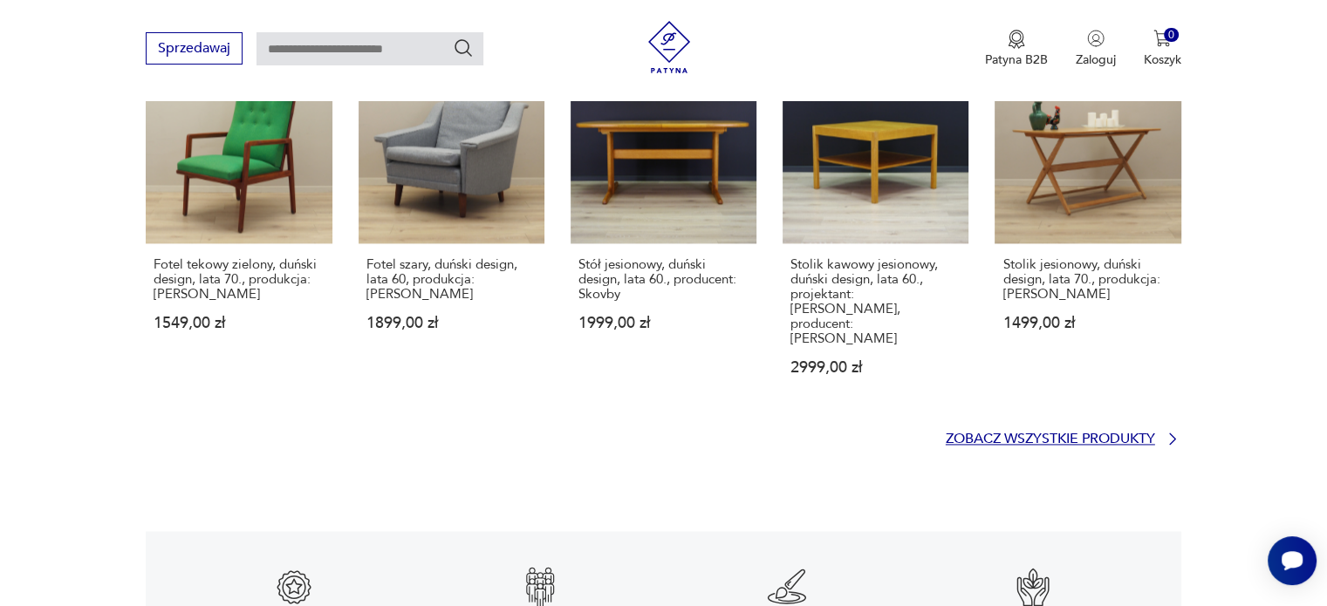
click at [1113, 434] on p "Zobacz wszystkie produkty" at bounding box center [1050, 439] width 209 height 11
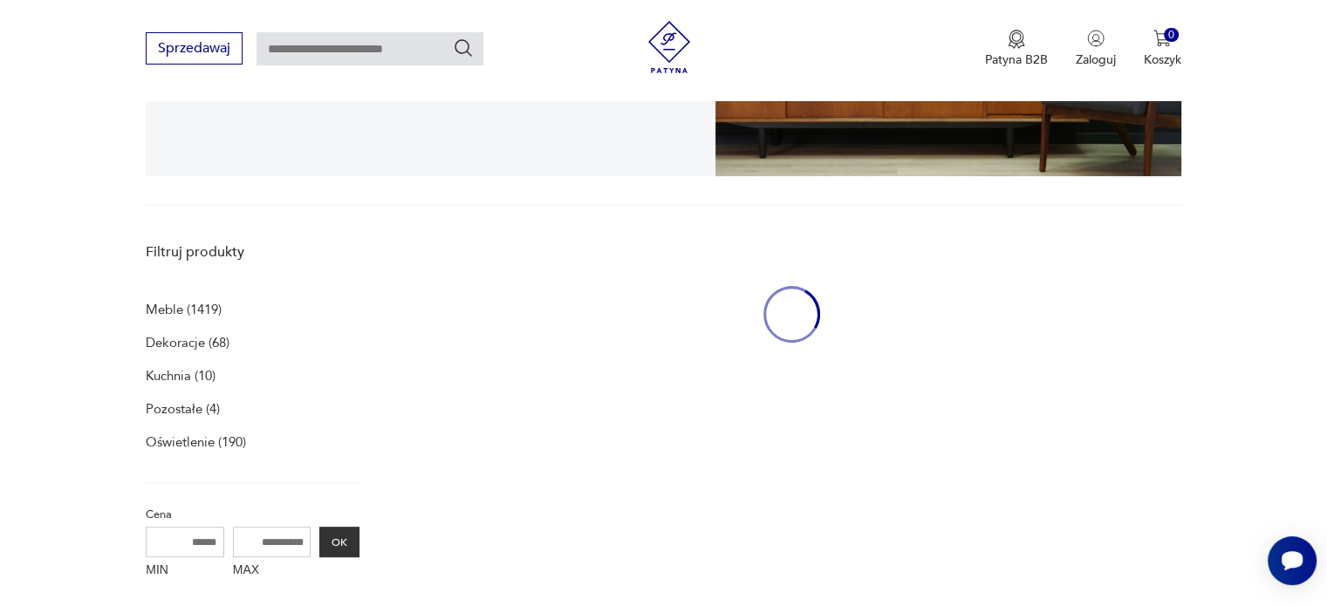
scroll to position [359, 0]
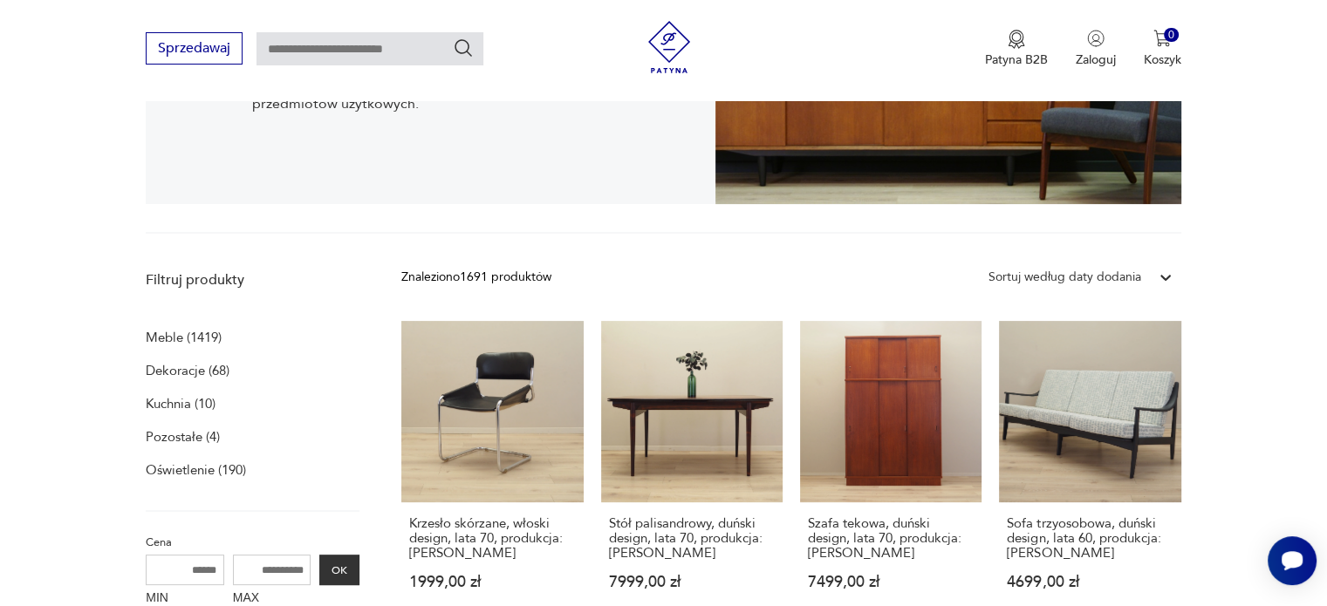
click at [182, 338] on p "Meble (1419)" at bounding box center [184, 337] width 76 height 24
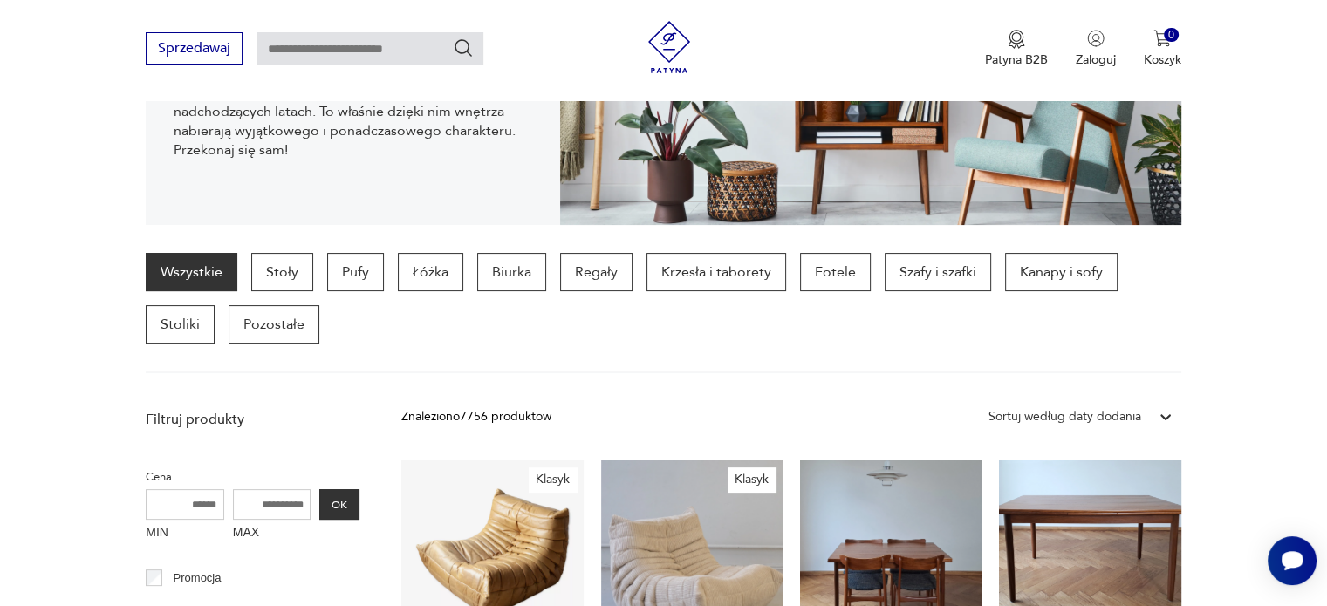
scroll to position [296, 0]
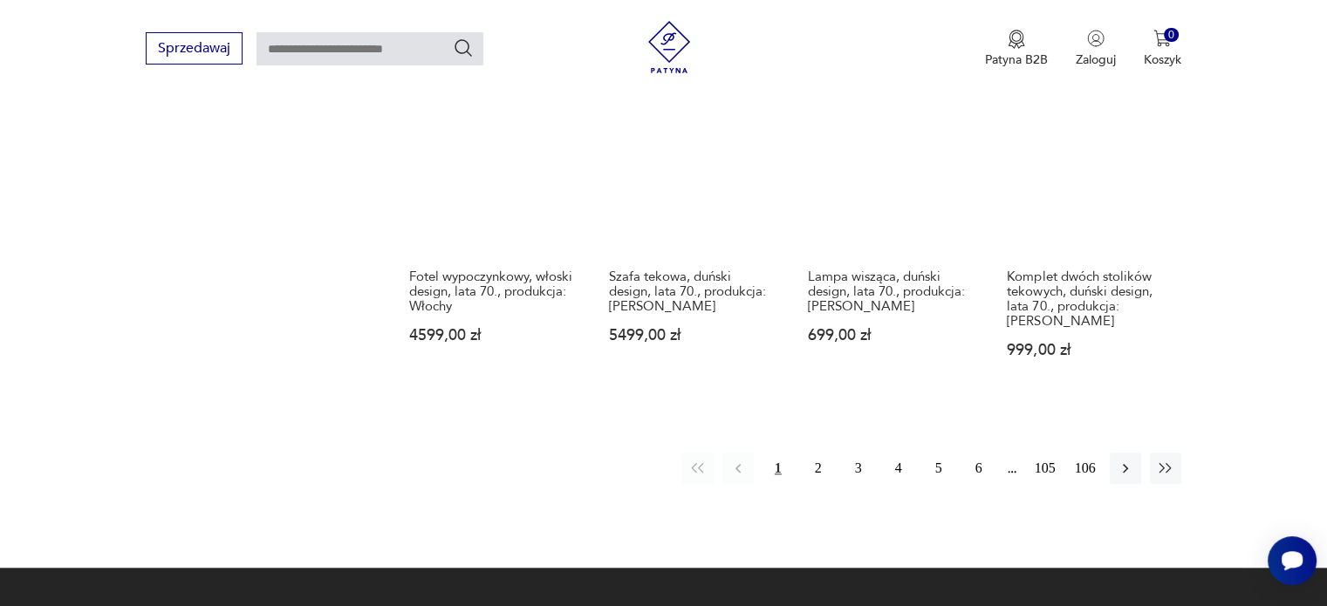
scroll to position [1633, 0]
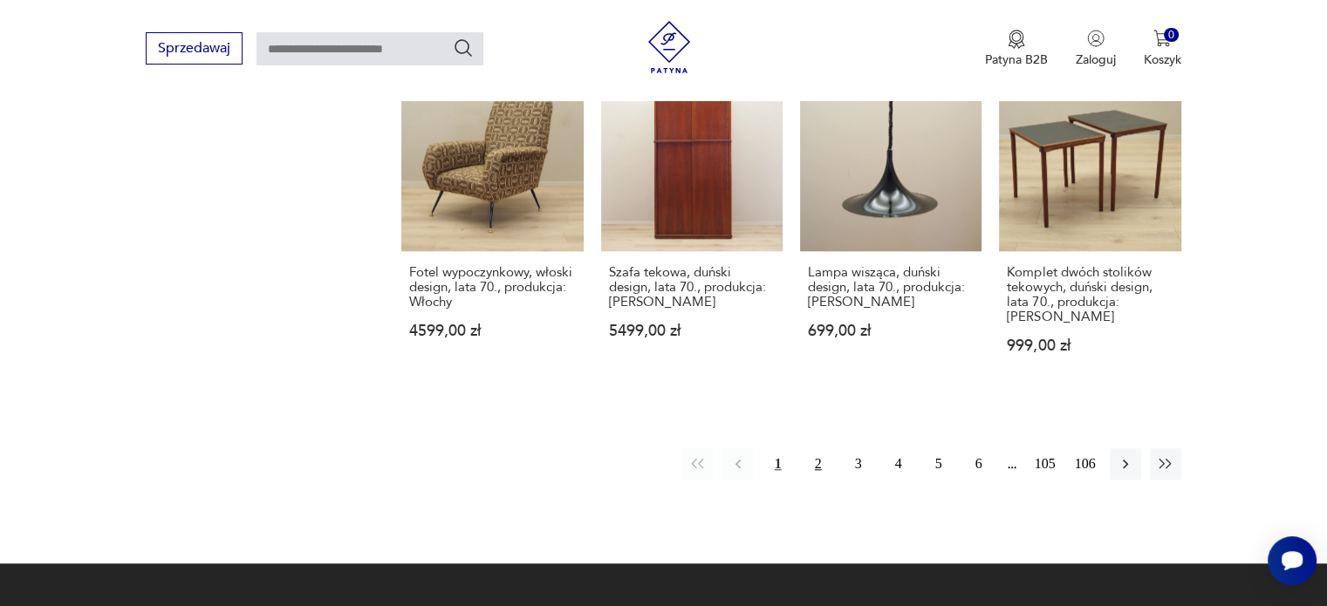
click at [812, 448] on button "2" at bounding box center [818, 463] width 31 height 31
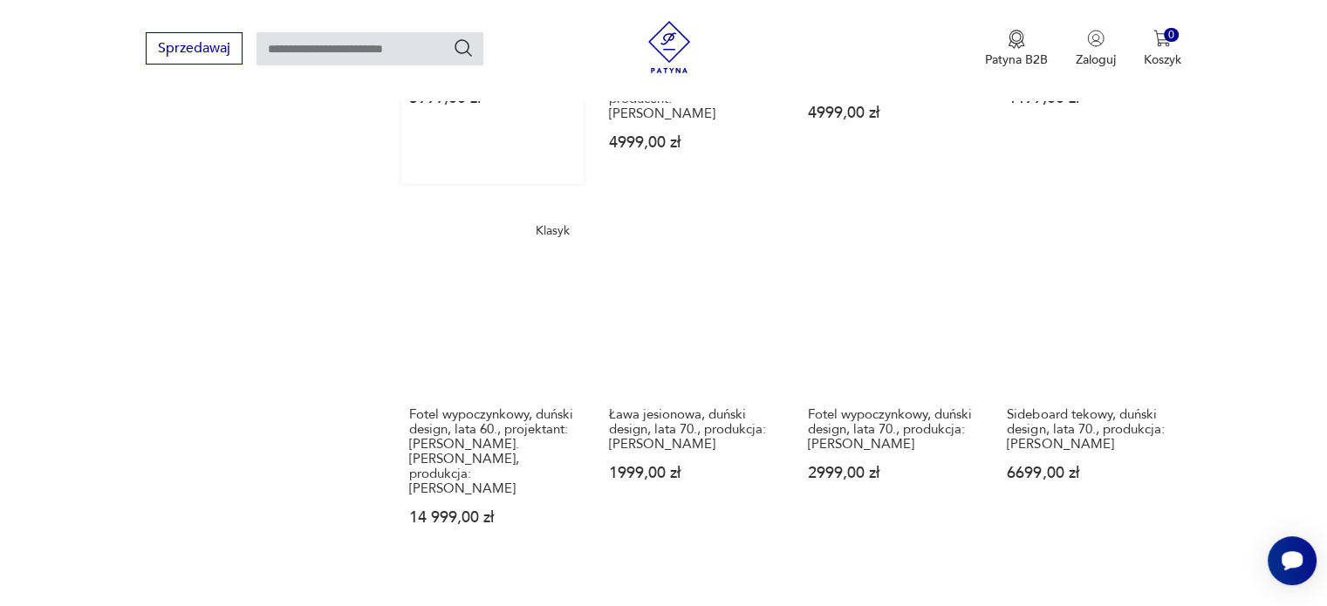
scroll to position [1581, 0]
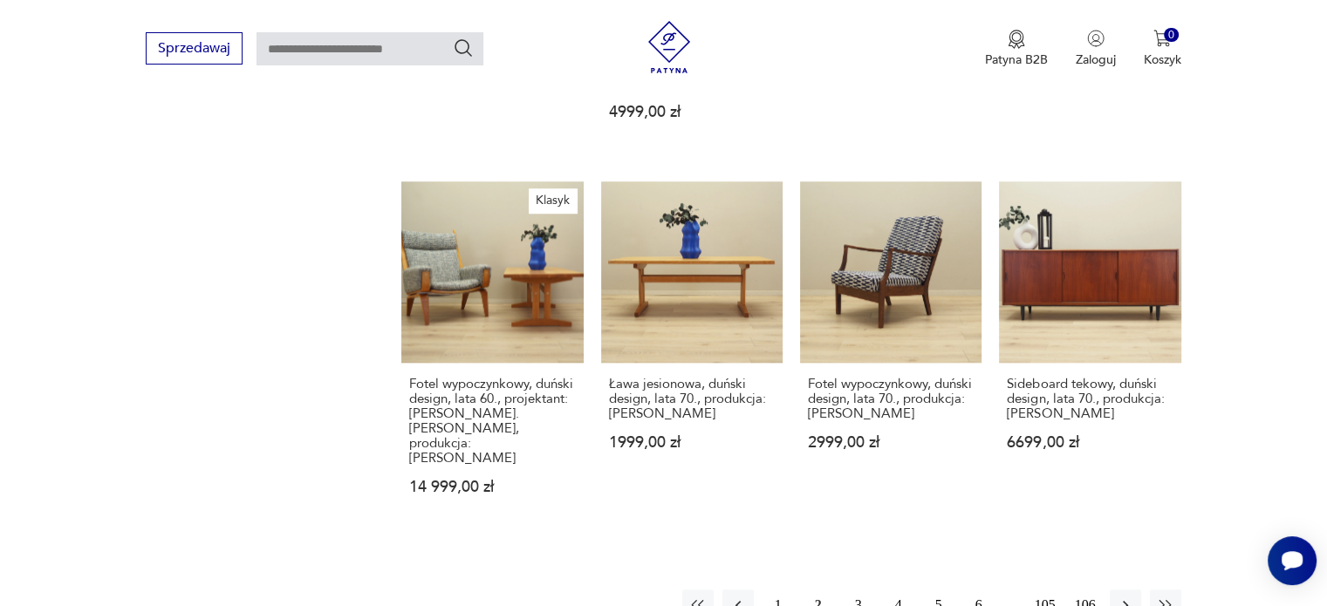
click at [858, 590] on button "3" at bounding box center [858, 605] width 31 height 31
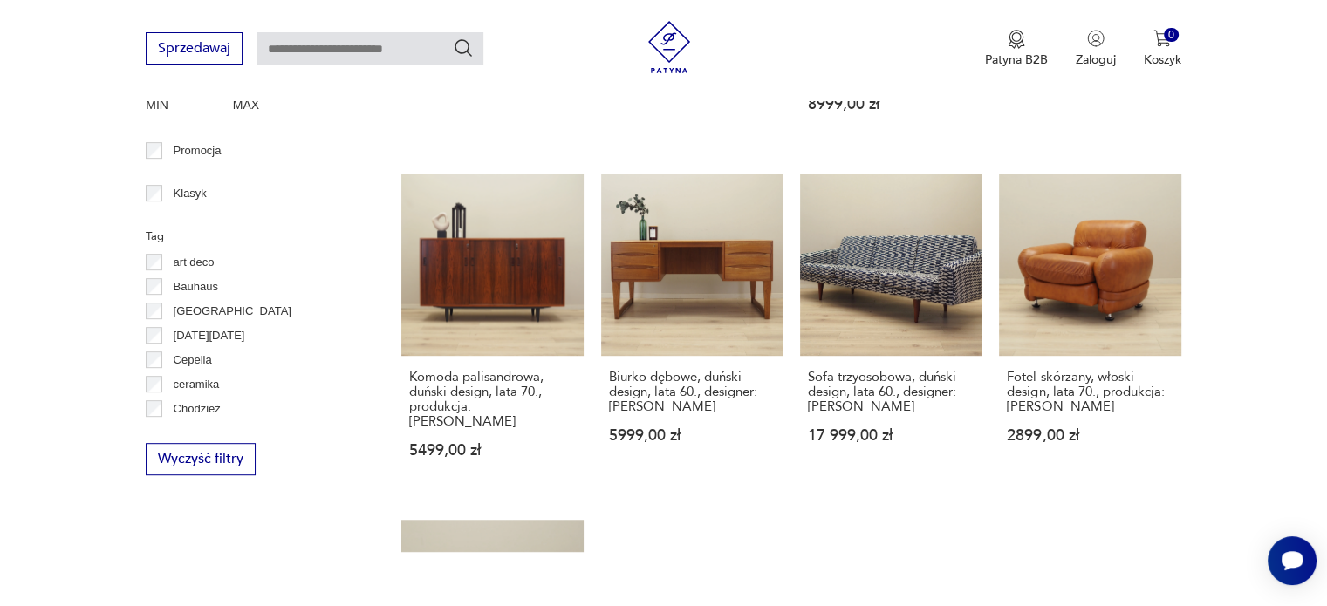
scroll to position [883, 0]
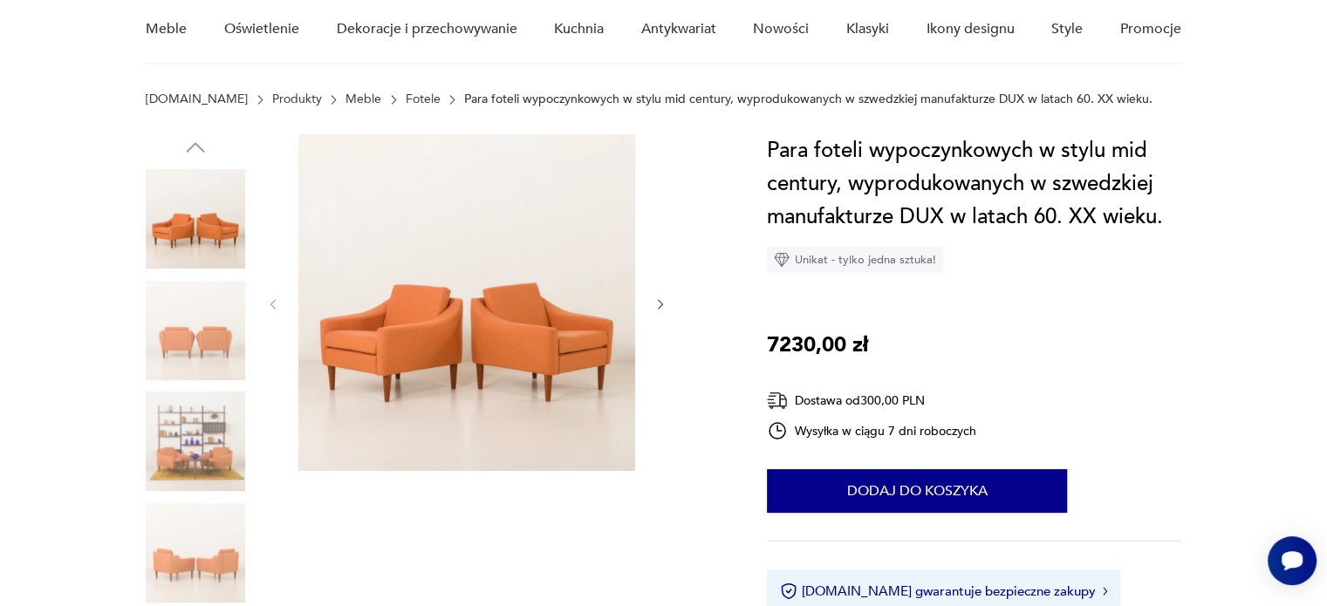
scroll to position [174, 0]
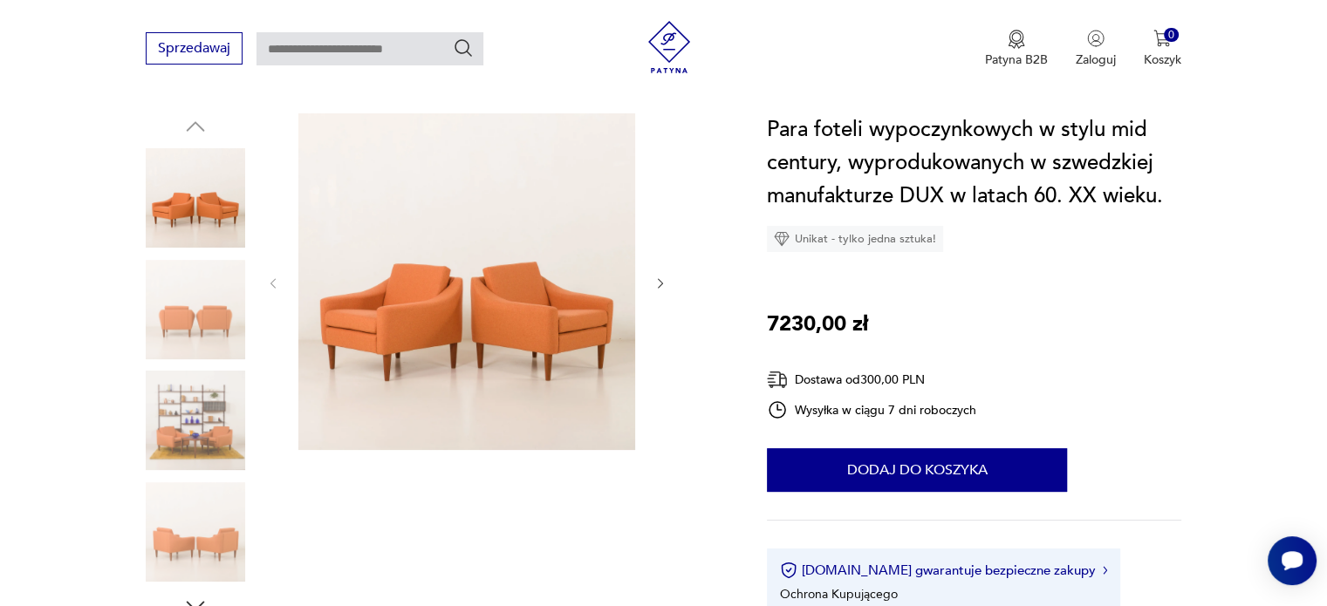
click at [663, 282] on icon "button" at bounding box center [660, 284] width 15 height 15
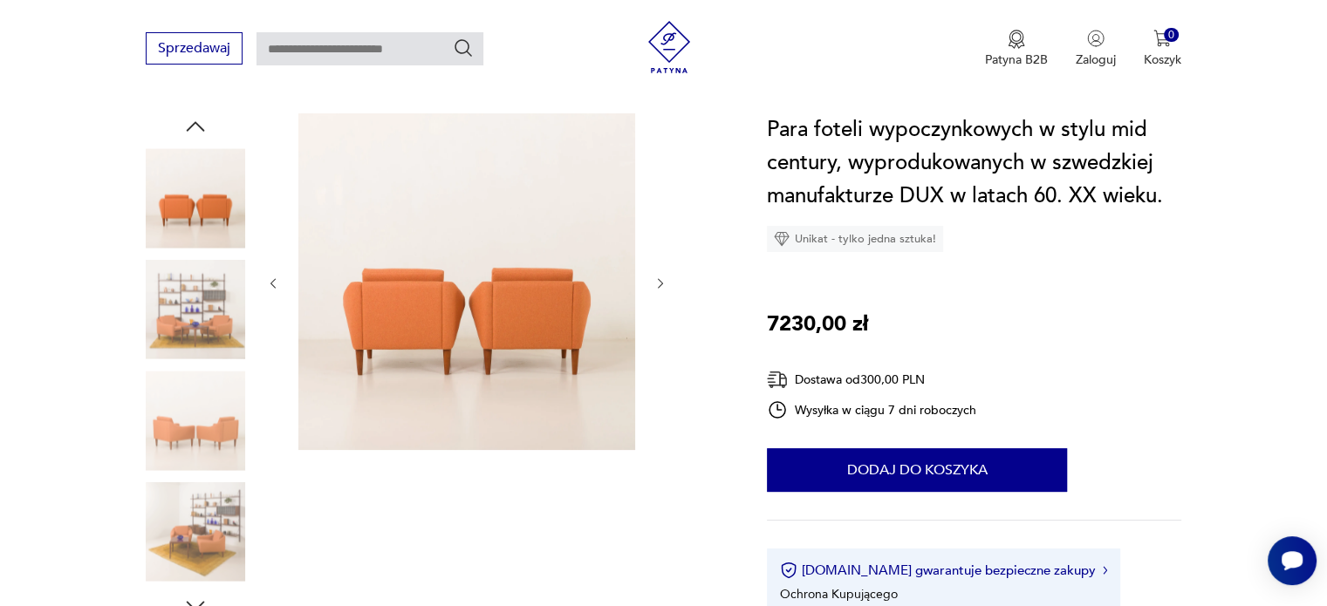
click at [666, 282] on icon "button" at bounding box center [660, 284] width 15 height 15
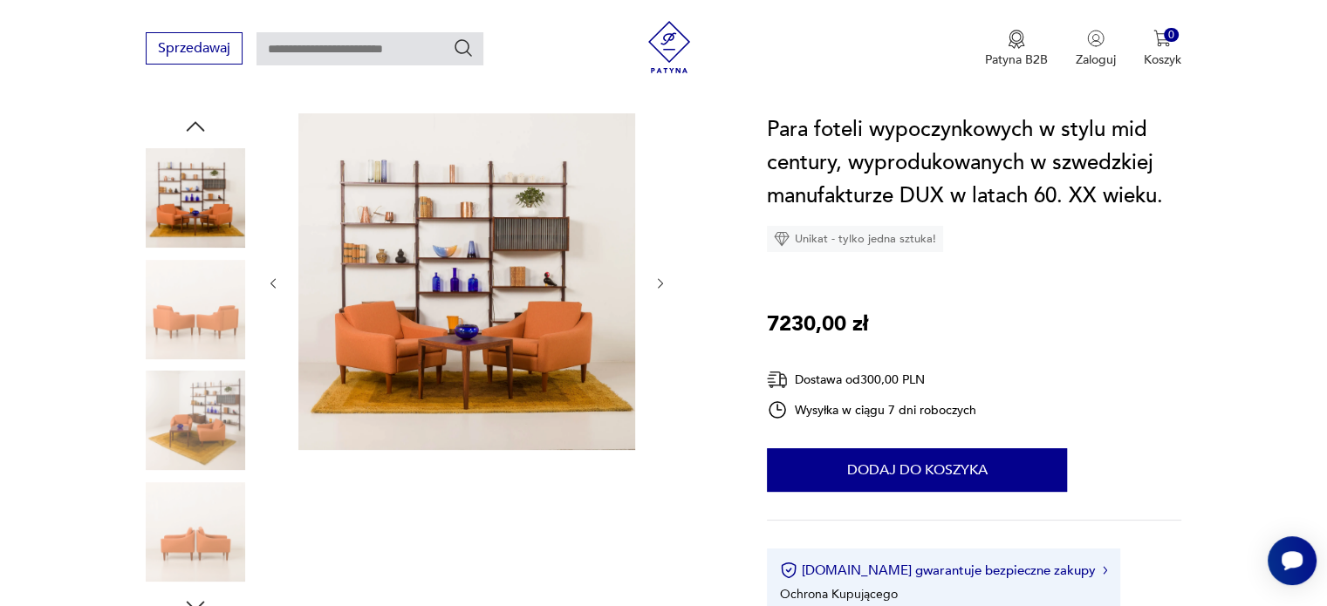
click at [667, 281] on div at bounding box center [435, 366] width 579 height 506
click at [663, 282] on icon "button" at bounding box center [660, 284] width 15 height 15
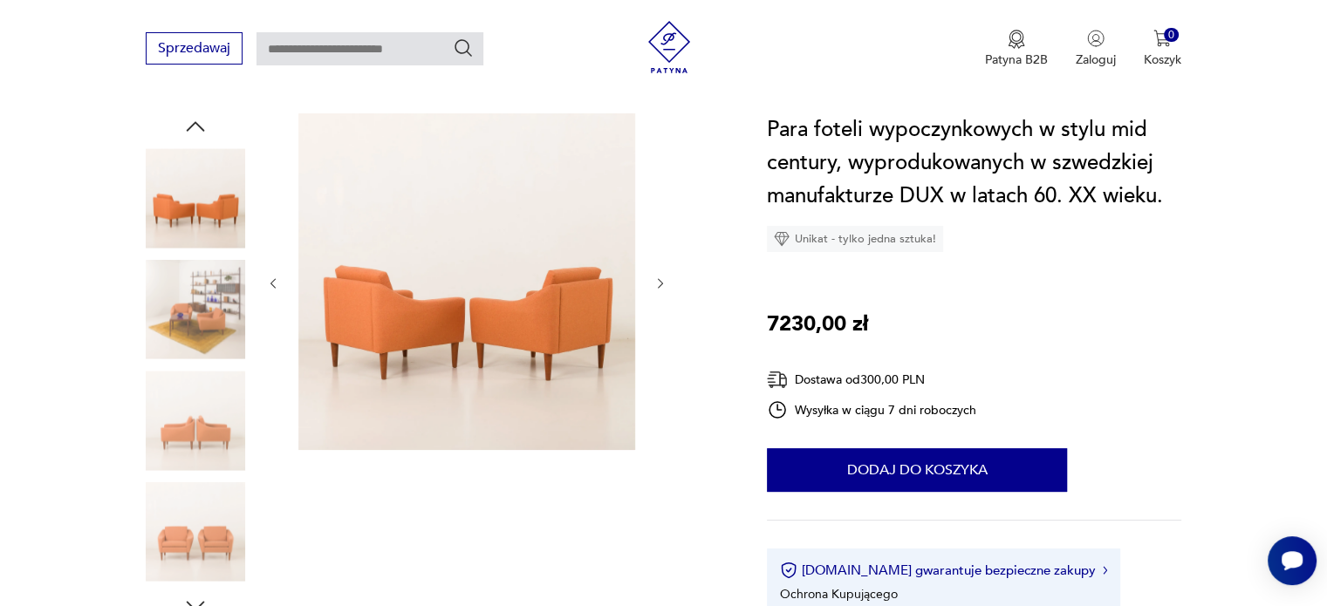
click at [662, 286] on icon "button" at bounding box center [660, 284] width 15 height 15
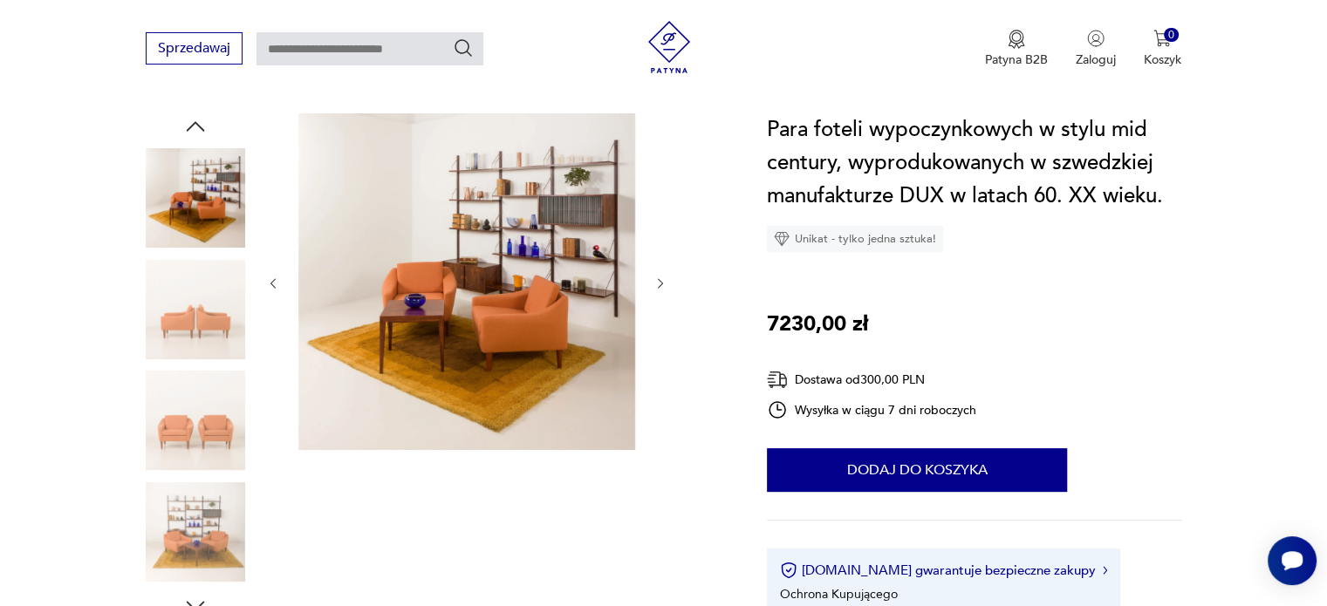
click at [662, 285] on icon "button" at bounding box center [660, 284] width 15 height 15
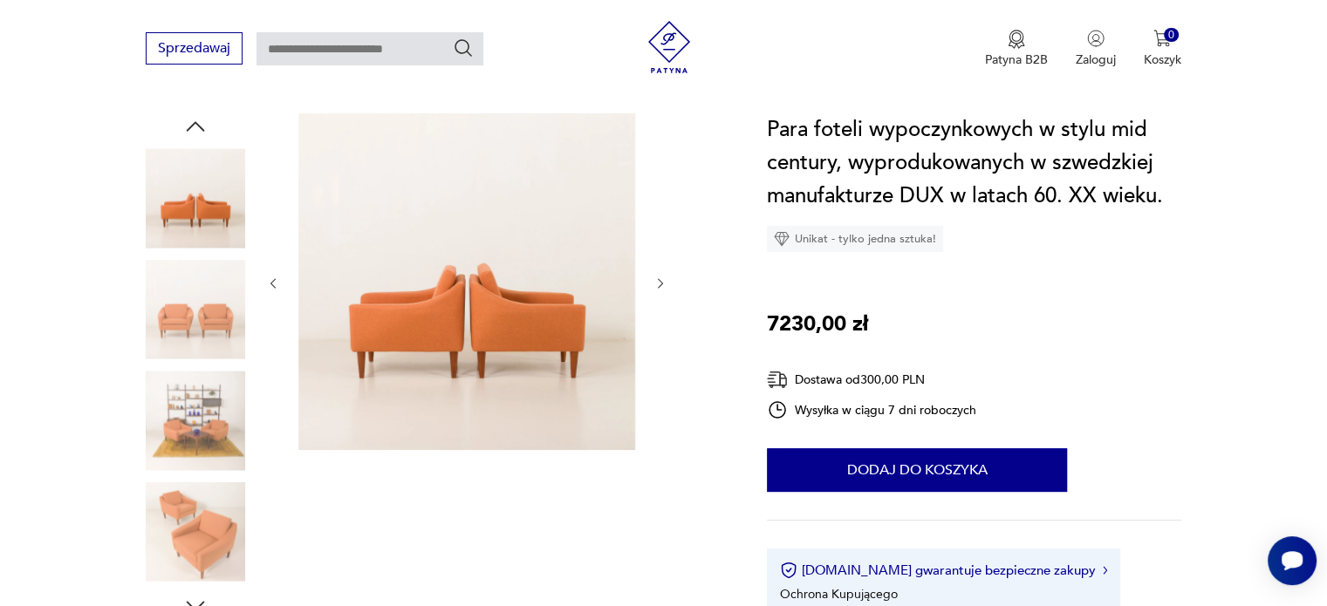
click at [662, 285] on icon "button" at bounding box center [660, 284] width 15 height 15
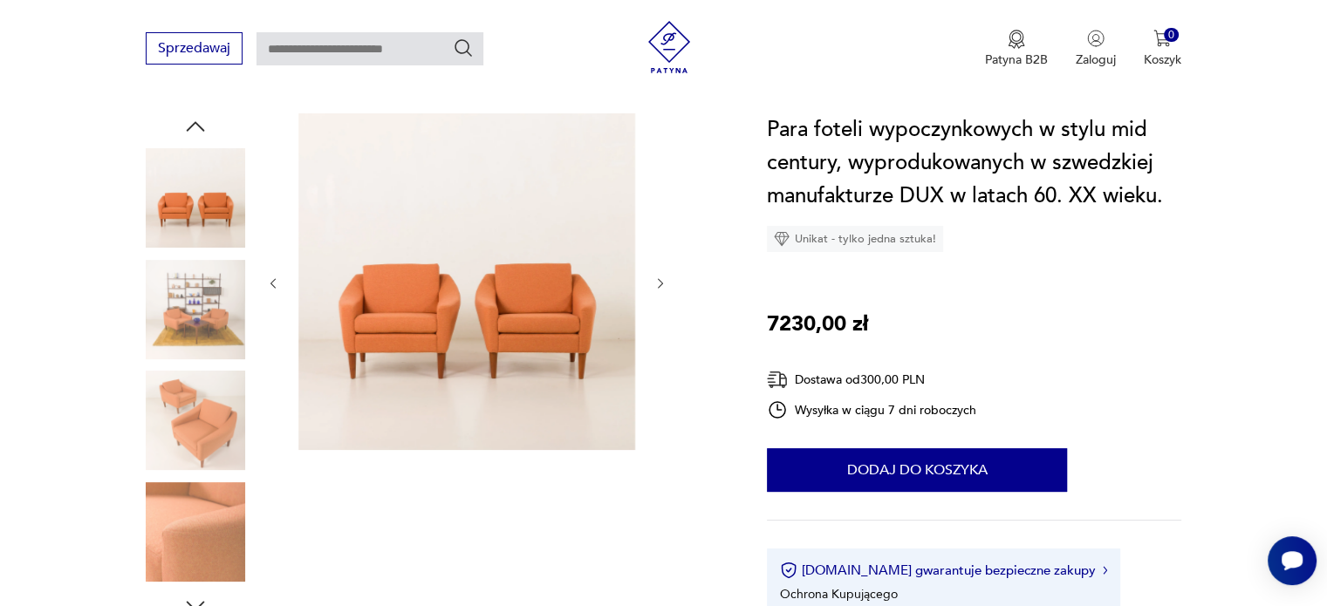
click at [663, 285] on icon "button" at bounding box center [660, 284] width 15 height 15
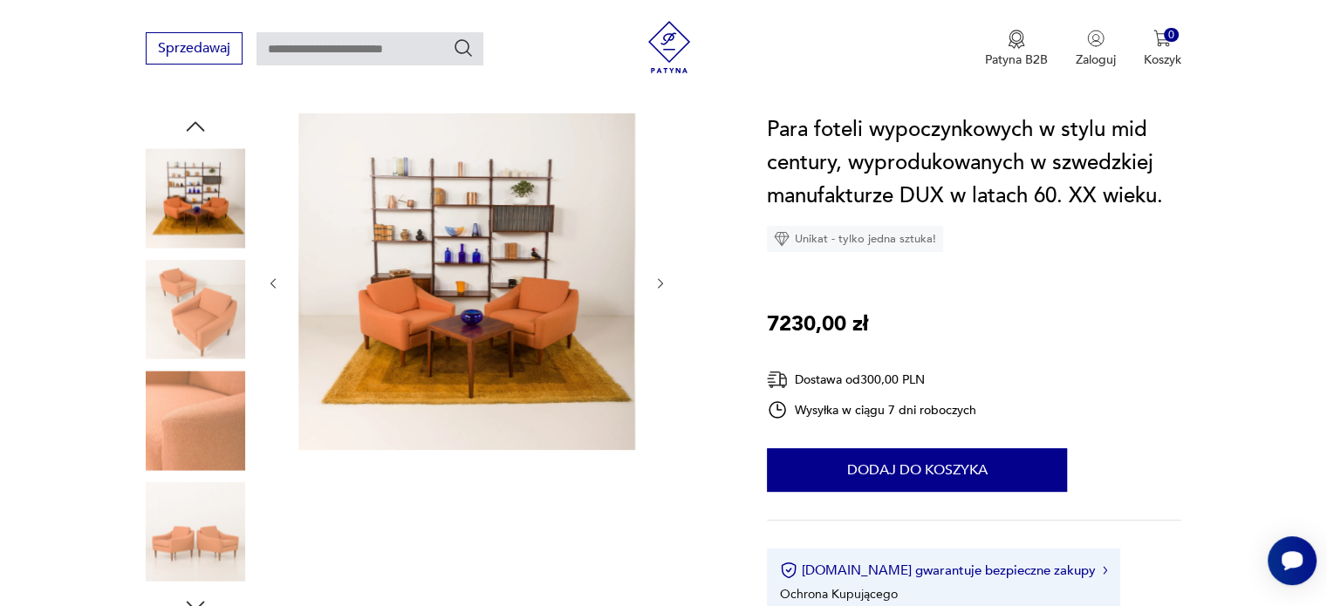
click at [663, 285] on icon "button" at bounding box center [660, 284] width 15 height 15
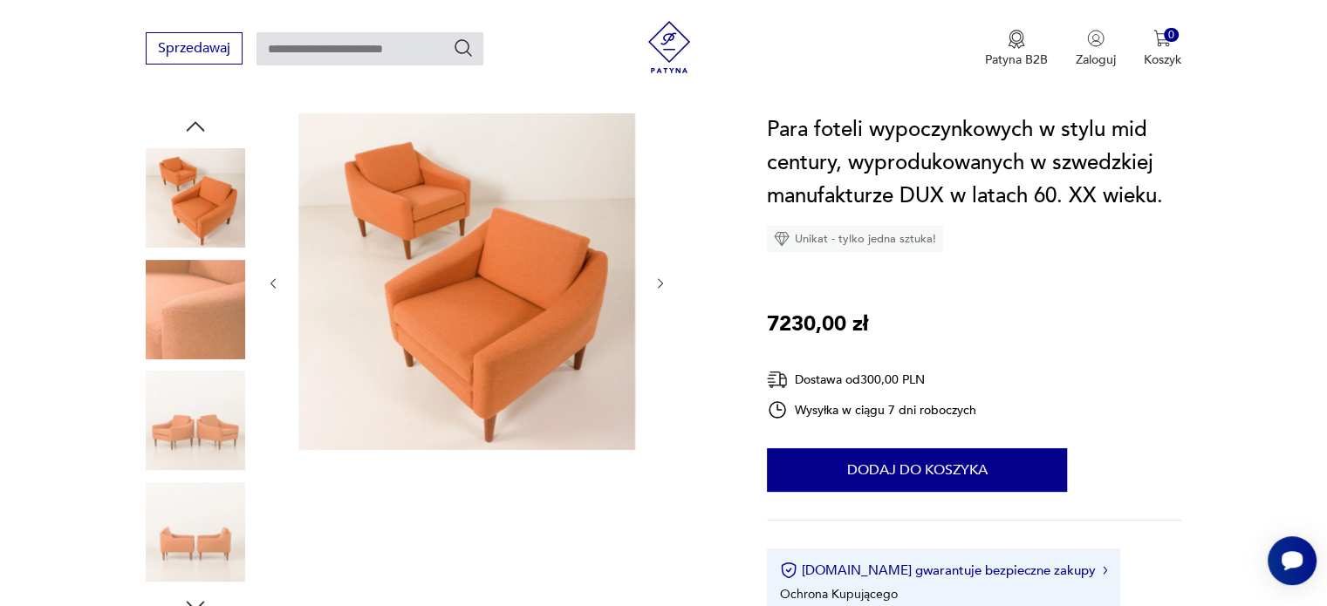
click at [665, 285] on icon "button" at bounding box center [660, 284] width 15 height 15
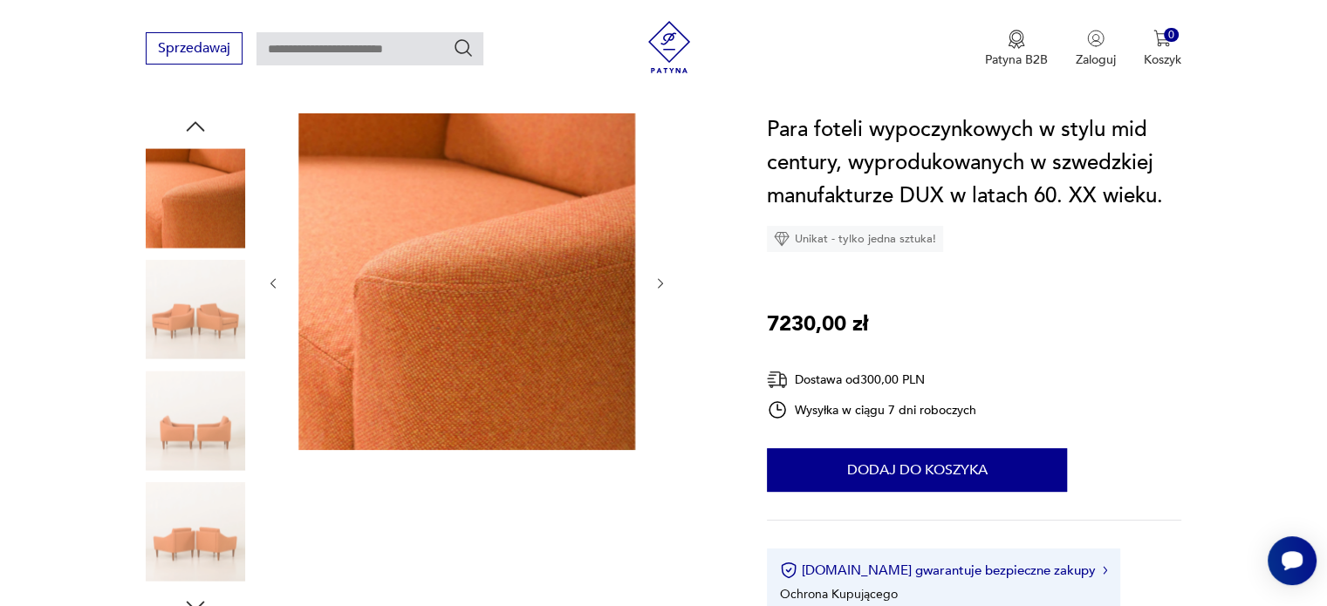
click at [665, 285] on icon "button" at bounding box center [660, 284] width 15 height 15
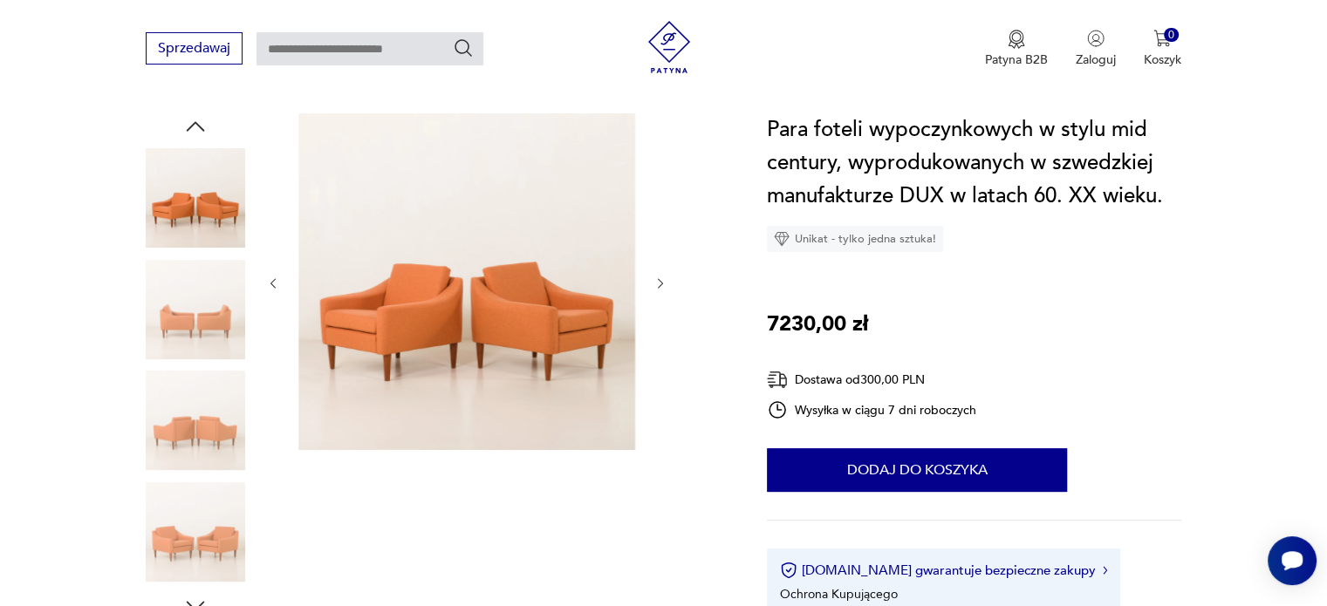
click at [665, 285] on icon "button" at bounding box center [660, 284] width 15 height 15
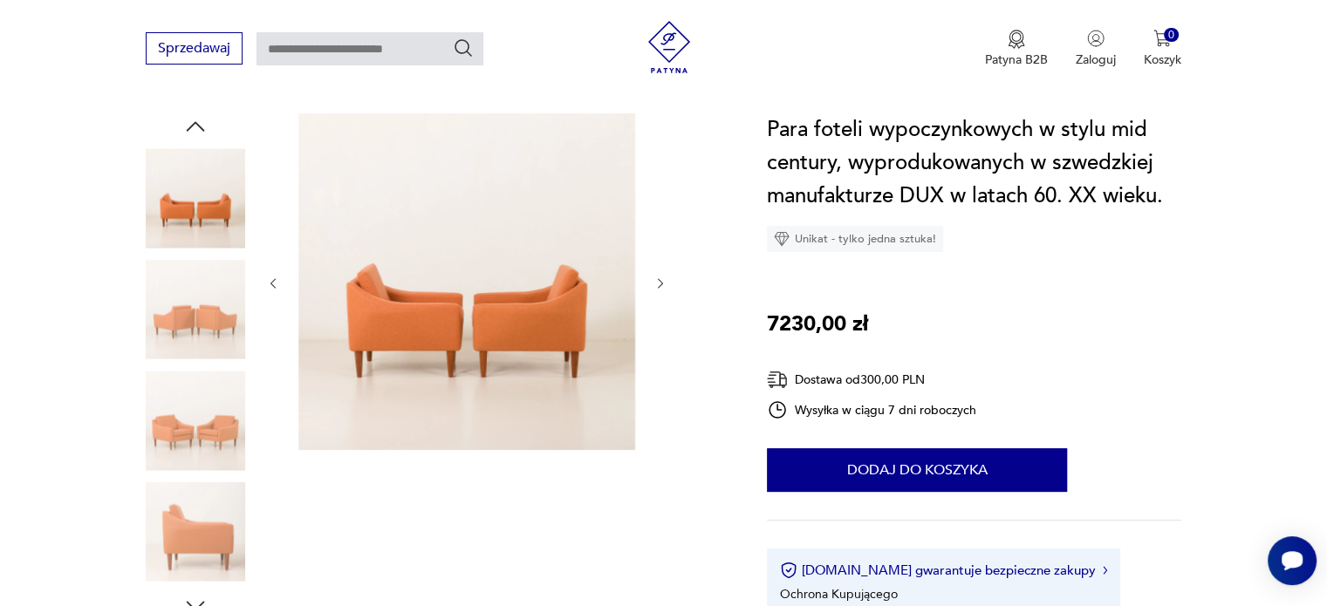
click at [666, 287] on icon "button" at bounding box center [660, 284] width 15 height 15
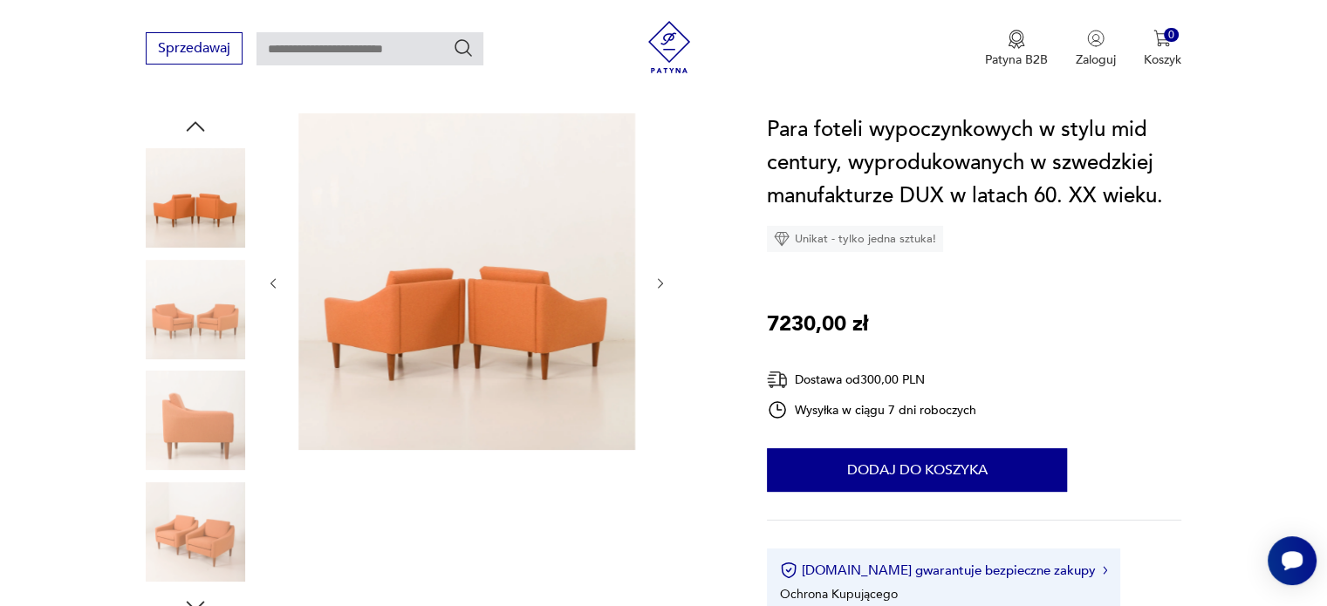
click at [666, 288] on icon "button" at bounding box center [660, 284] width 15 height 15
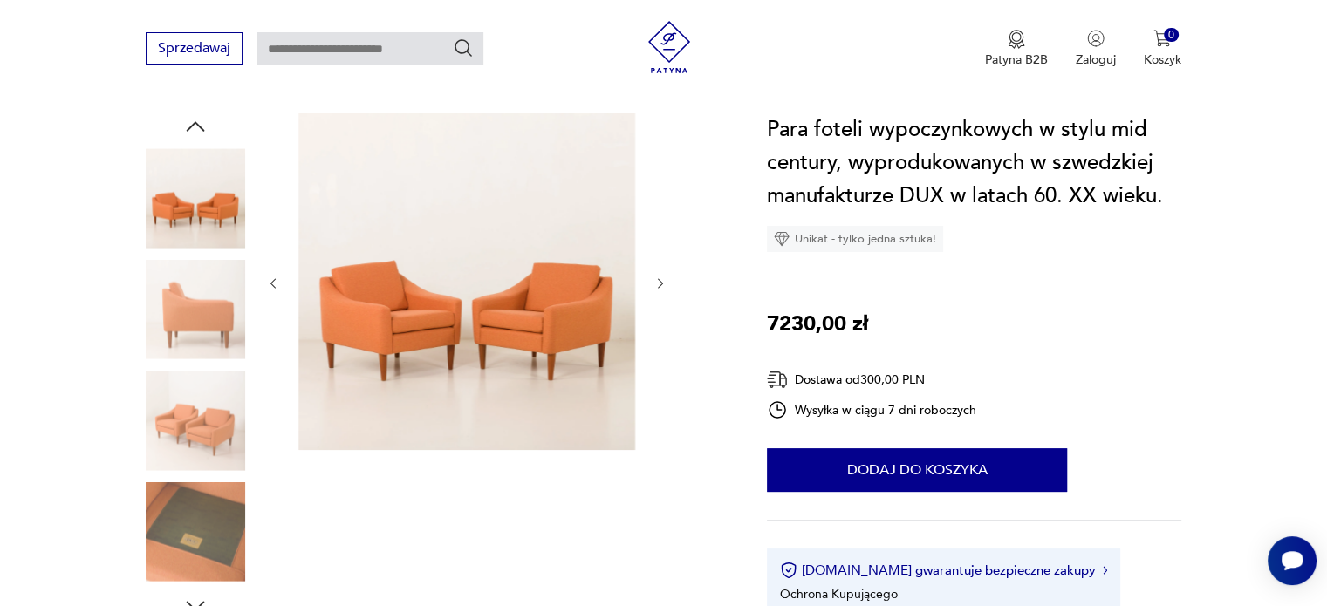
click at [666, 288] on icon "button" at bounding box center [660, 284] width 15 height 15
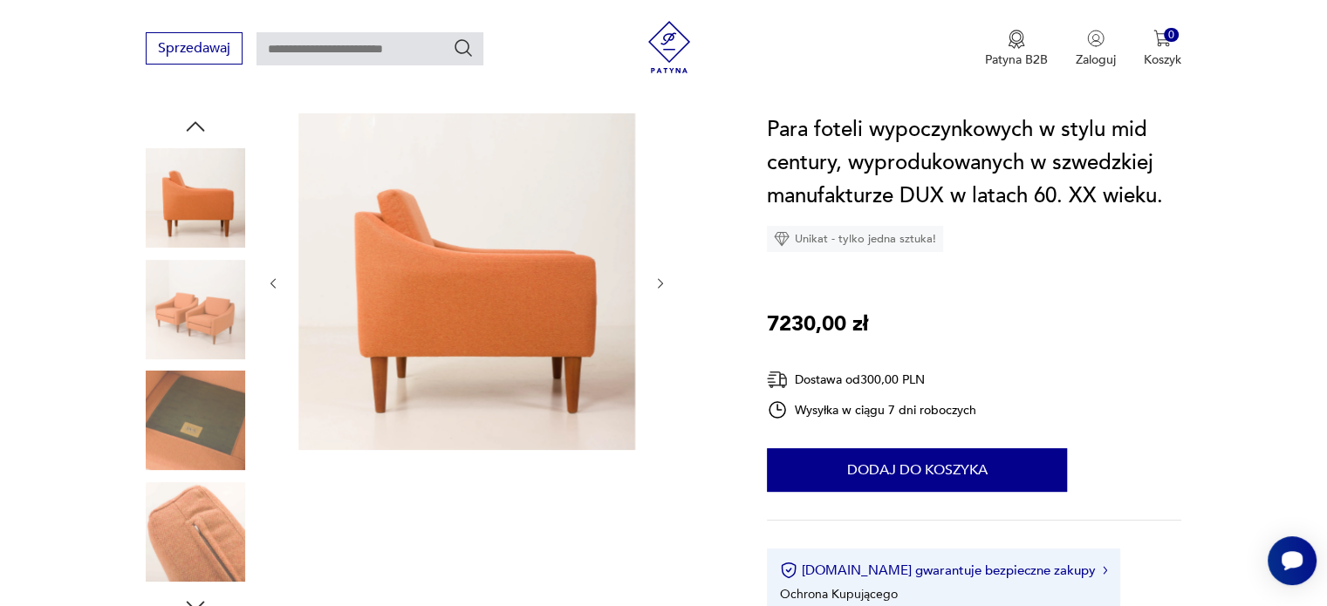
click at [666, 291] on button "button" at bounding box center [660, 283] width 15 height 17
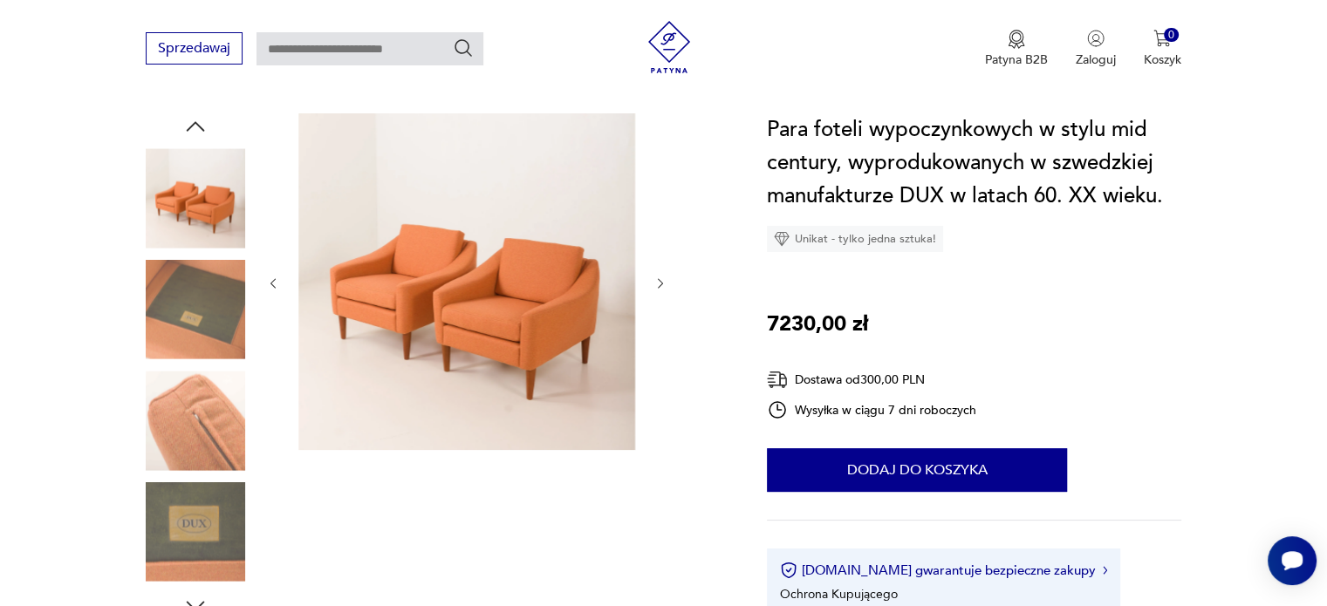
click at [666, 291] on button "button" at bounding box center [660, 283] width 15 height 17
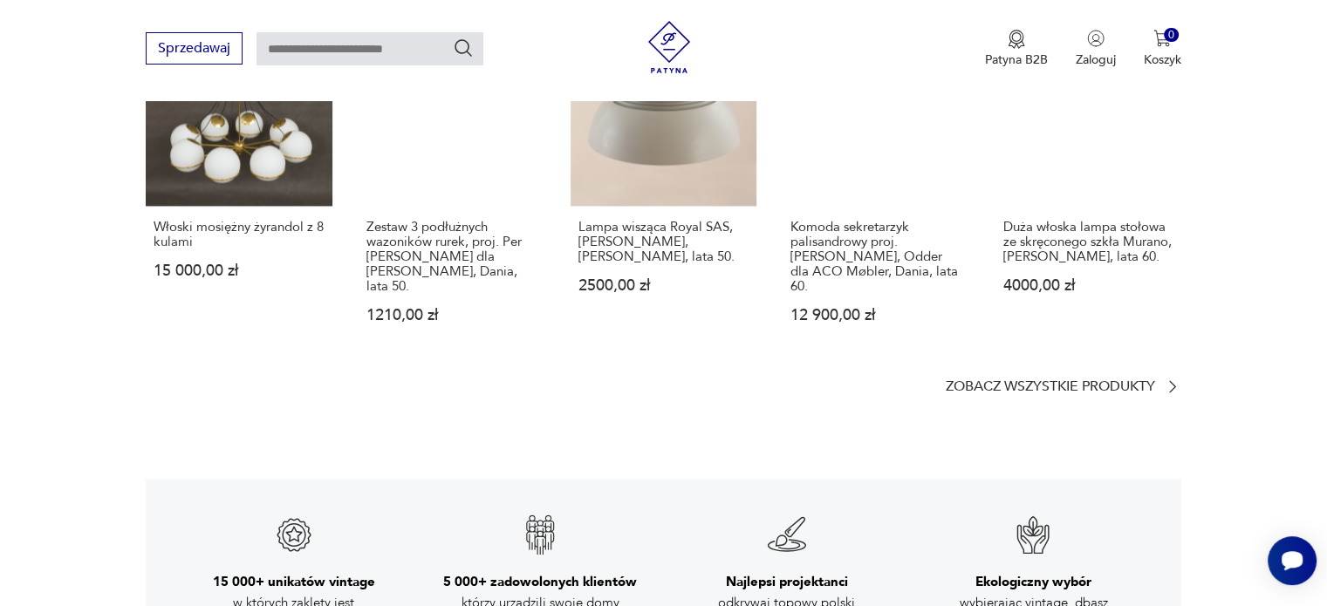
scroll to position [2530, 0]
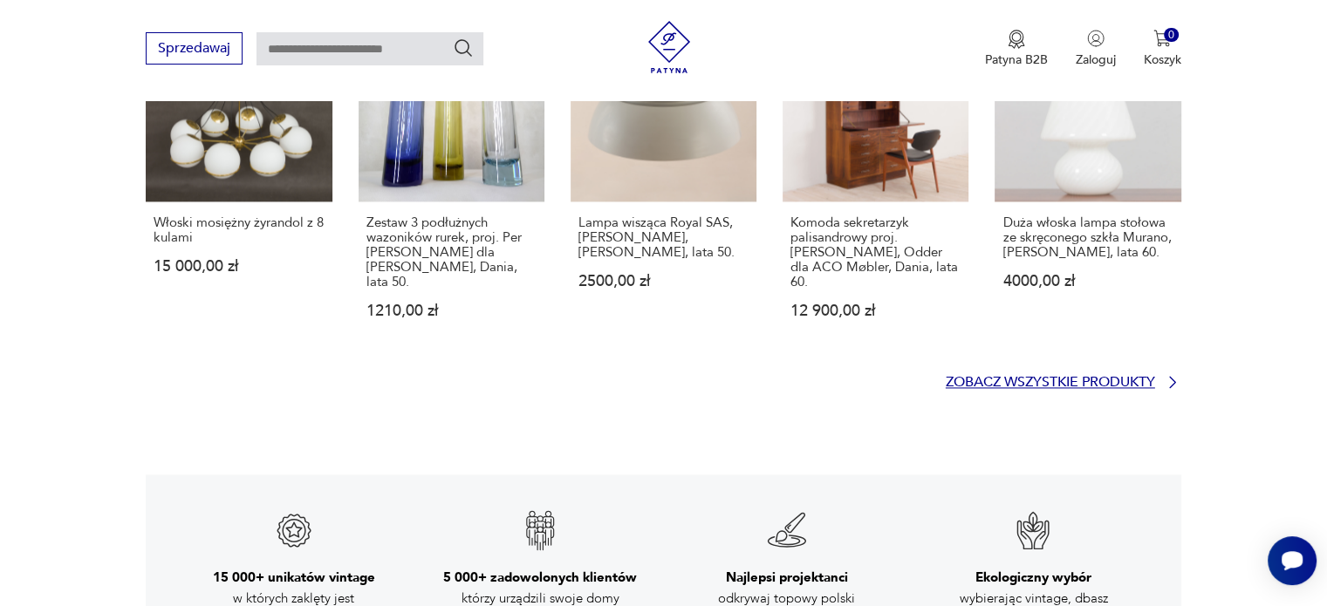
click at [1131, 377] on p "Zobacz wszystkie produkty" at bounding box center [1050, 382] width 209 height 11
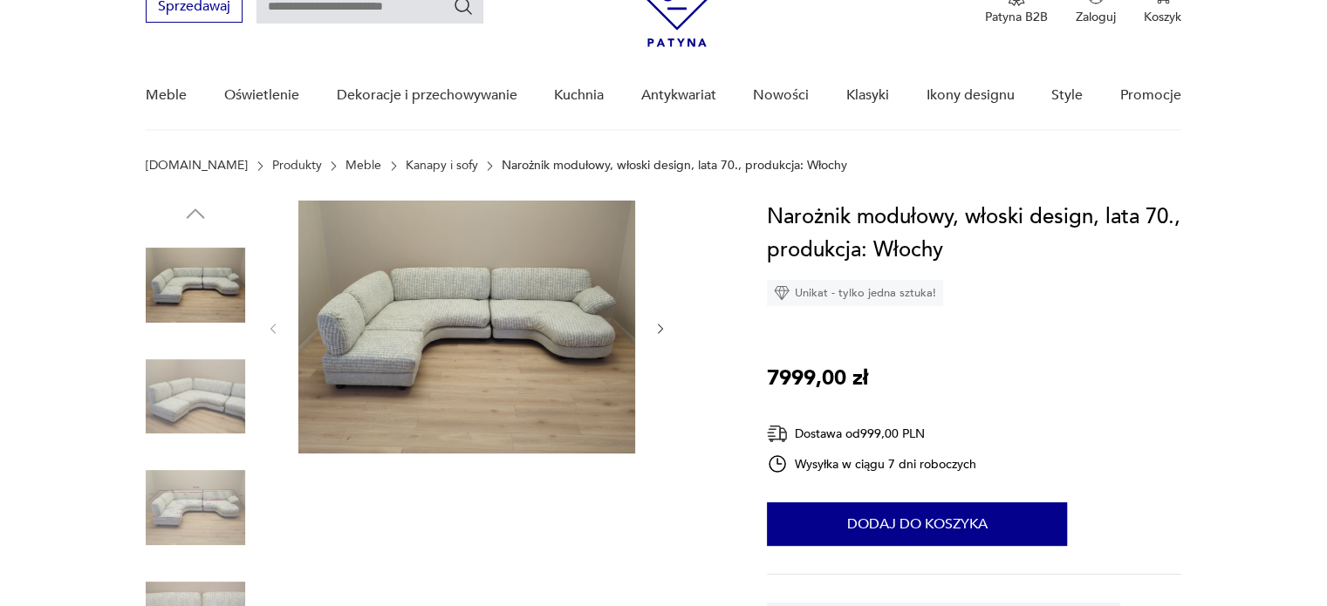
click at [230, 391] on img at bounding box center [195, 396] width 99 height 99
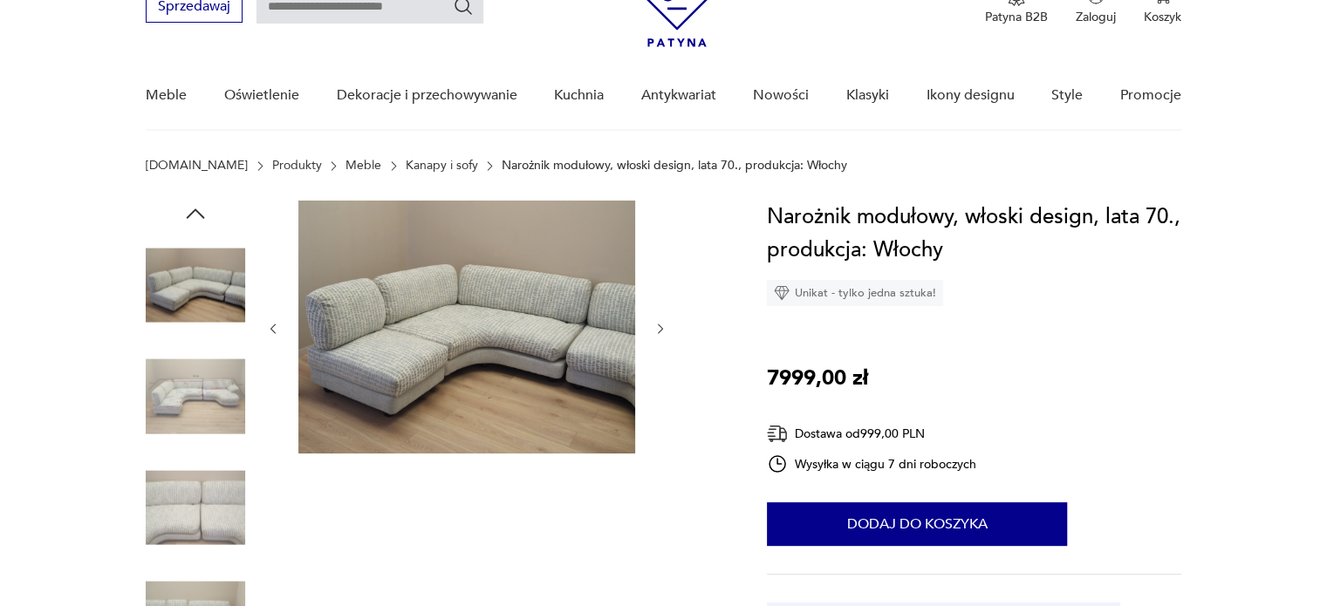
click at [229, 443] on img at bounding box center [195, 396] width 99 height 99
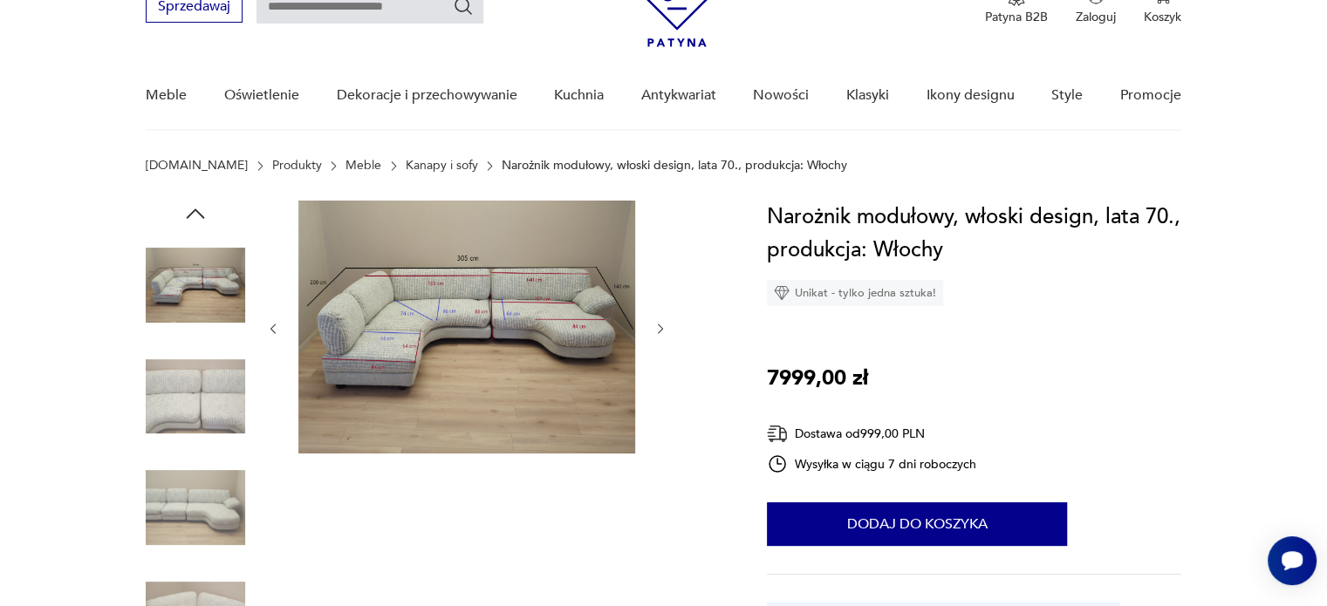
click at [215, 386] on img at bounding box center [195, 396] width 99 height 99
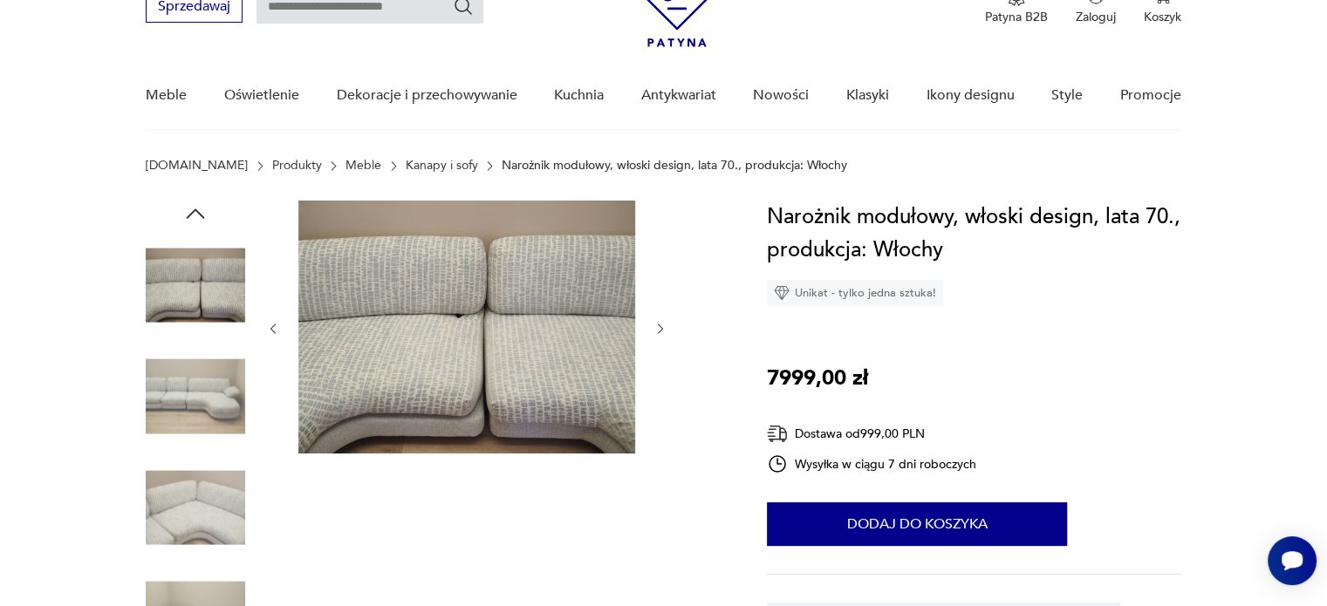
click at [214, 386] on img at bounding box center [195, 396] width 99 height 99
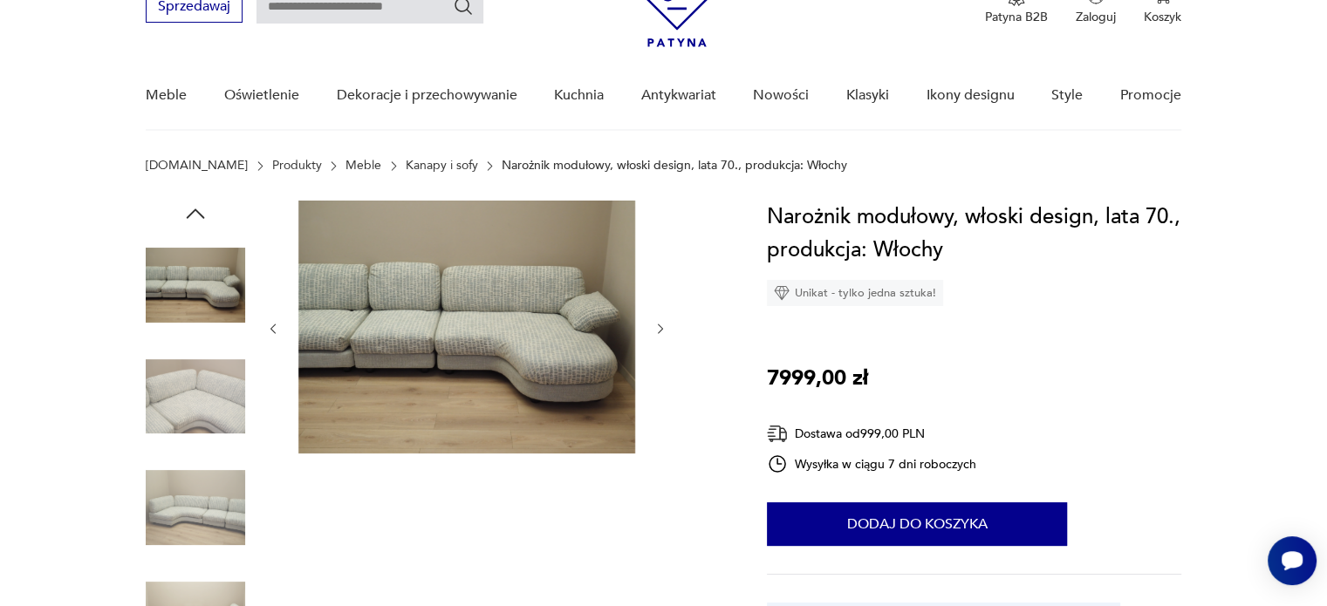
click at [214, 386] on img at bounding box center [195, 396] width 99 height 99
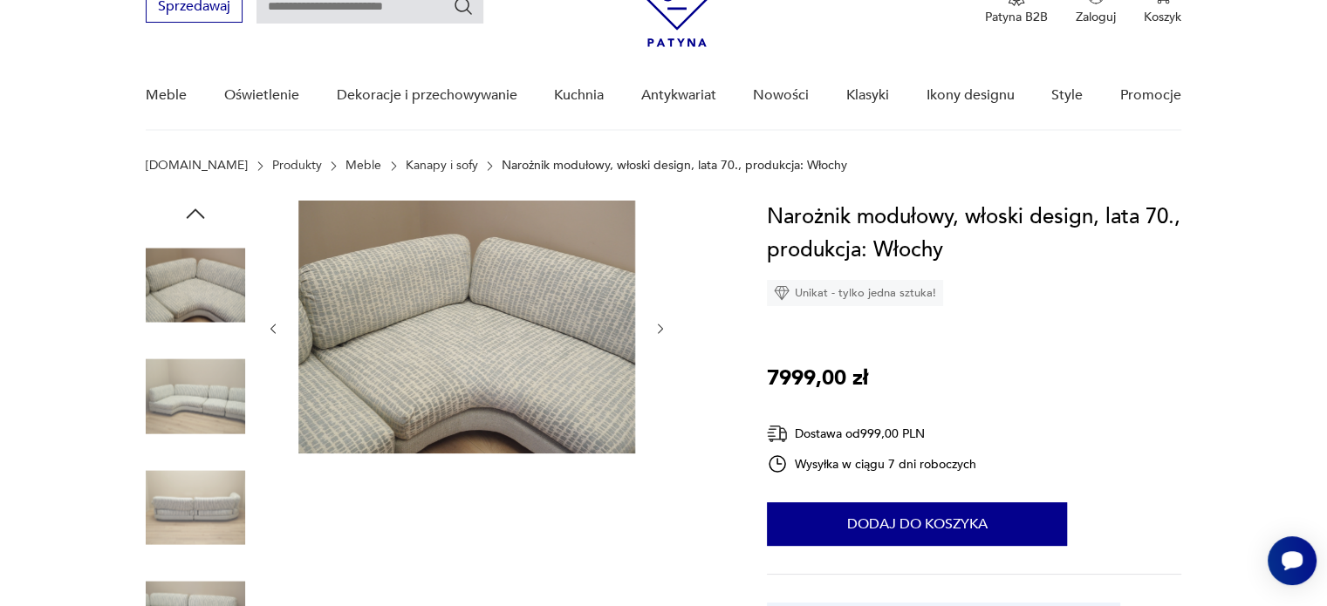
click at [213, 390] on img at bounding box center [195, 396] width 99 height 99
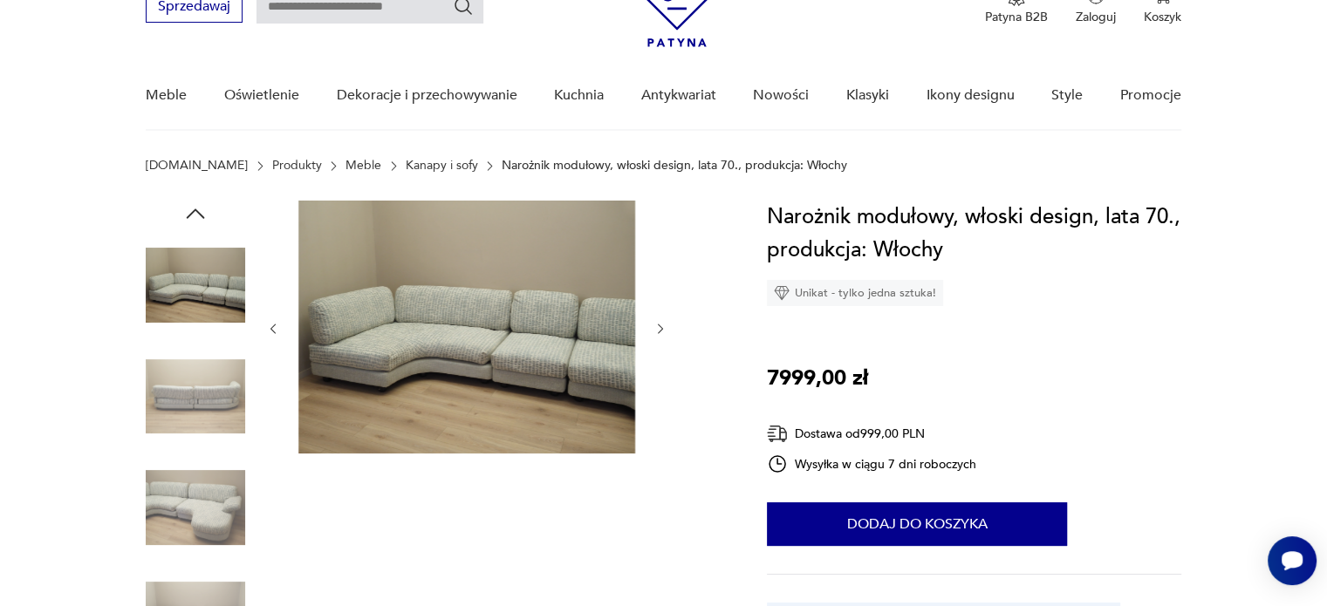
click at [213, 390] on img at bounding box center [195, 396] width 99 height 99
